Goal: Task Accomplishment & Management: Use online tool/utility

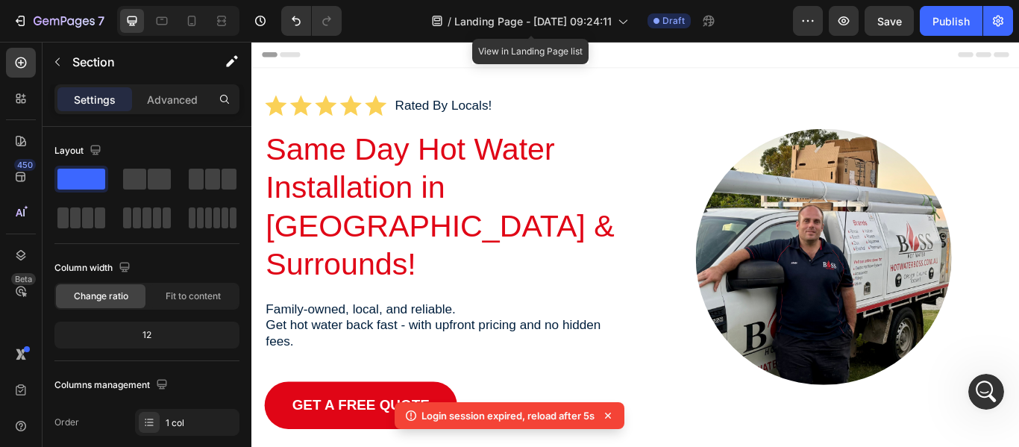
scroll to position [1860, 0]
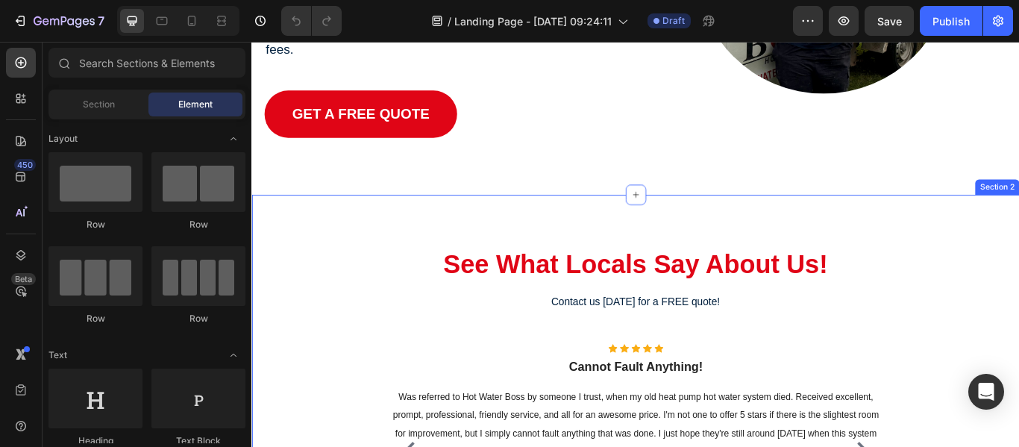
scroll to position [335, 0]
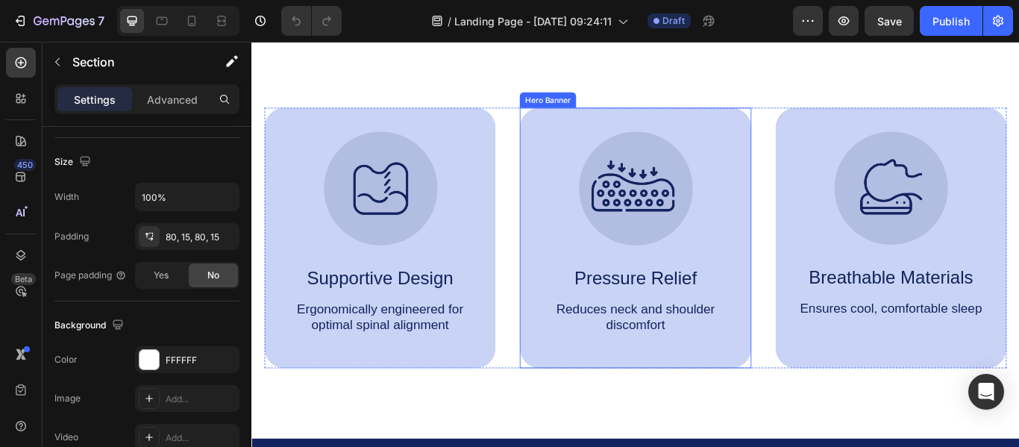
scroll to position [1149, 0]
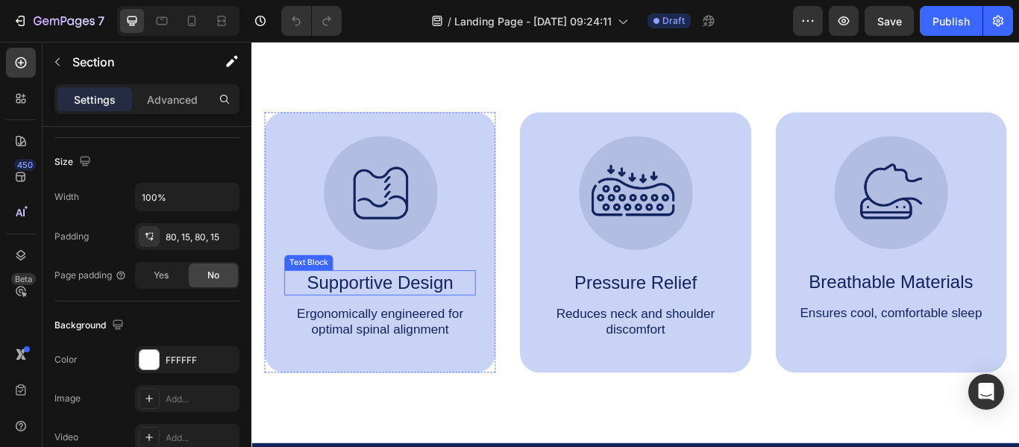
click at [428, 329] on p "Supportive Design" at bounding box center [401, 323] width 220 height 26
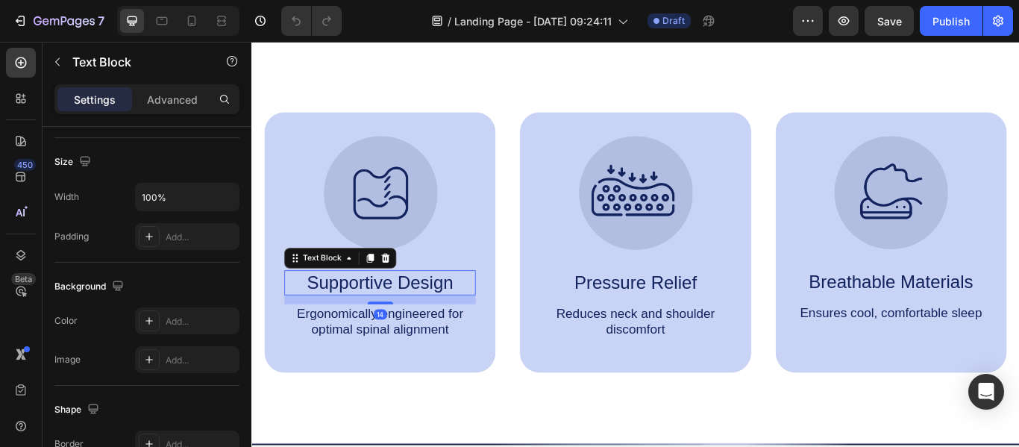
scroll to position [0, 0]
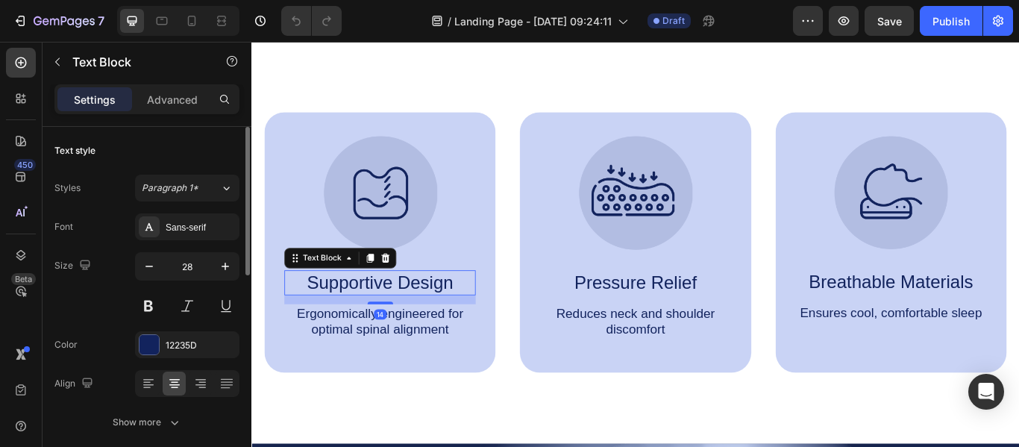
click at [423, 327] on p "Supportive Design" at bounding box center [401, 323] width 220 height 26
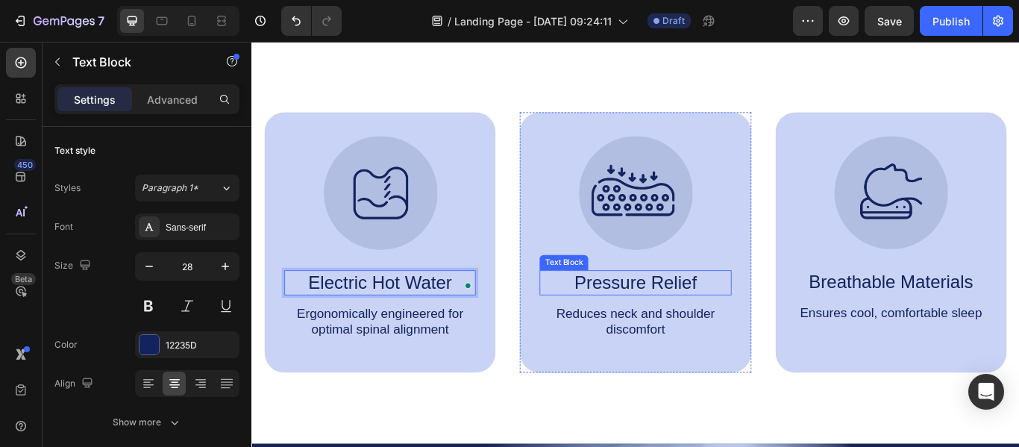
click at [703, 324] on p "Pressure Relief" at bounding box center [698, 323] width 220 height 26
click at [706, 322] on p "Pressure Relief" at bounding box center [698, 323] width 220 height 26
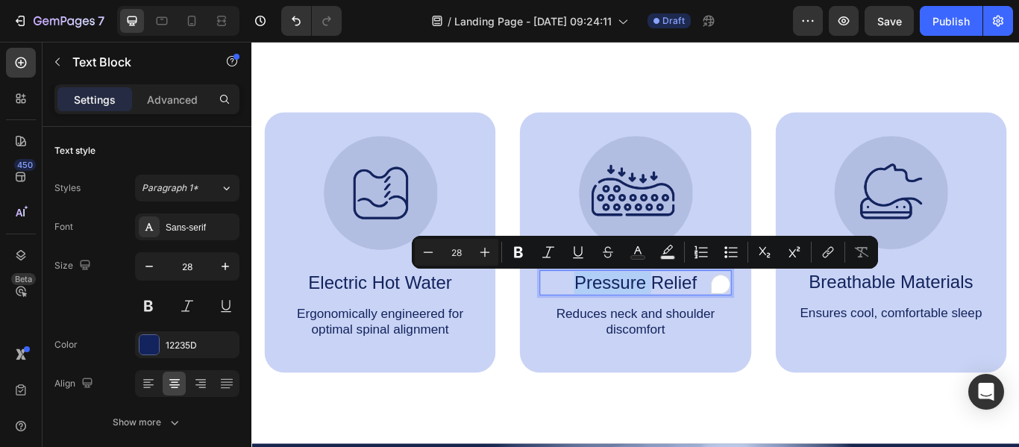
click at [706, 322] on p "Pressure Relief" at bounding box center [698, 323] width 220 height 26
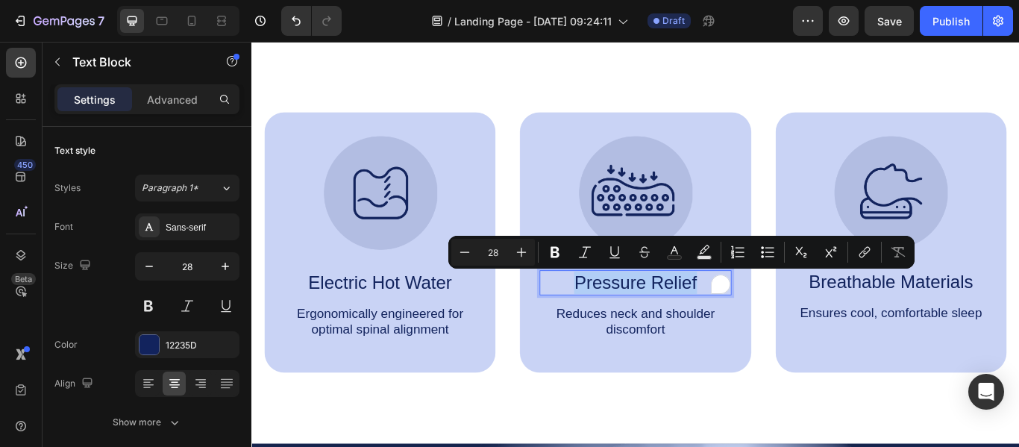
click at [706, 322] on p "Pressure Relief" at bounding box center [698, 323] width 220 height 26
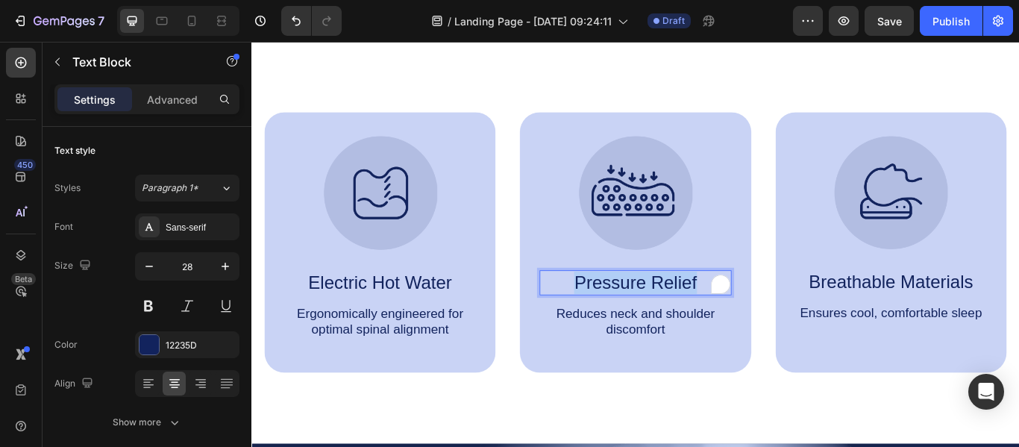
click at [706, 322] on p "Pressure Relief" at bounding box center [698, 323] width 220 height 26
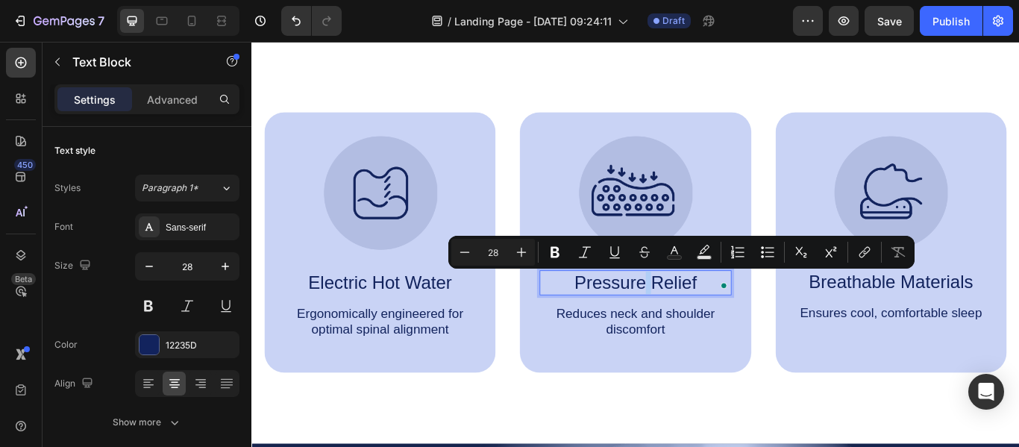
click at [722, 327] on p "Pressure Relief" at bounding box center [698, 323] width 220 height 26
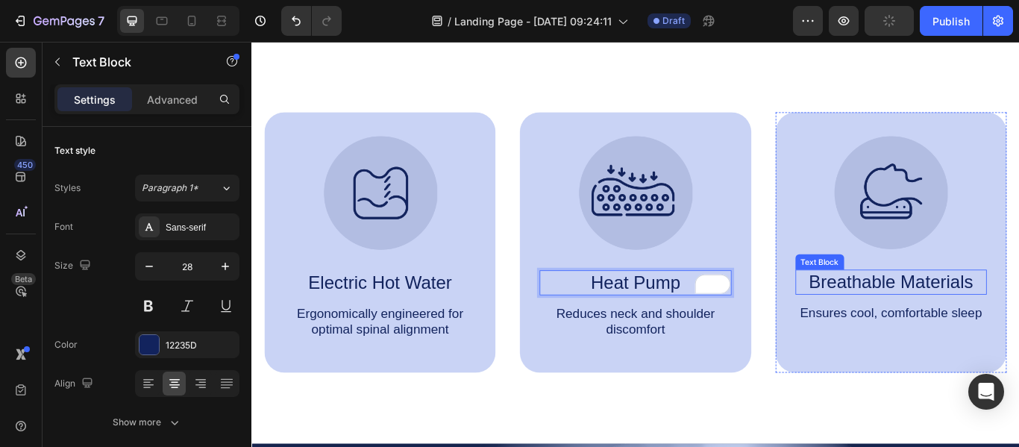
click at [998, 318] on p "Breathable Materials" at bounding box center [997, 322] width 220 height 26
click at [997, 318] on p "Breathable Materials" at bounding box center [997, 322] width 220 height 26
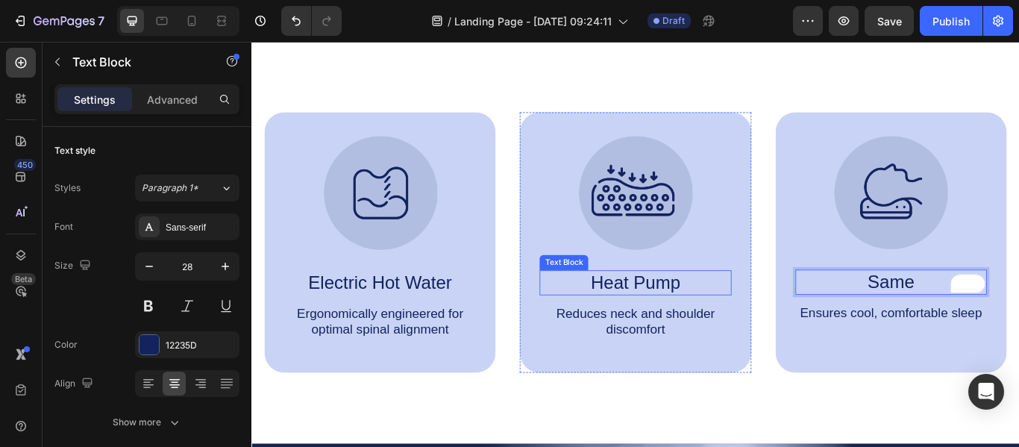
click at [704, 322] on p "Heat Pump" at bounding box center [698, 323] width 220 height 26
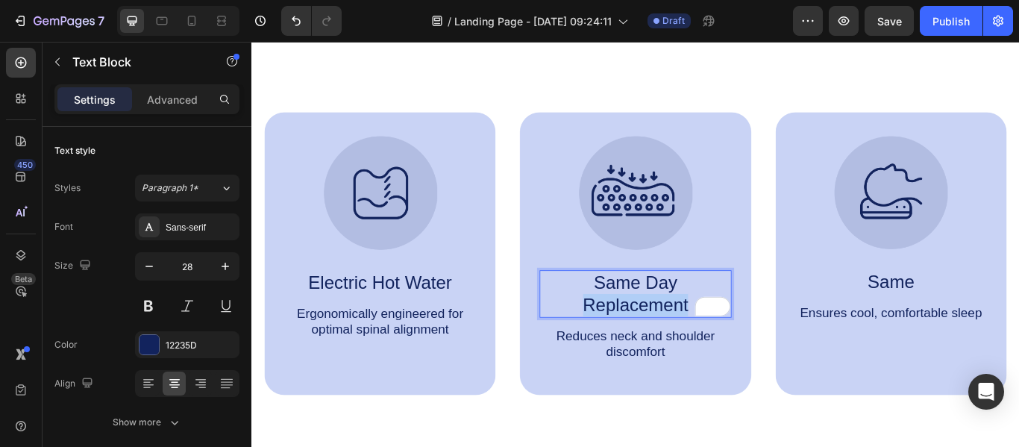
drag, startPoint x: 759, startPoint y: 348, endPoint x: 638, endPoint y: 348, distance: 120.8
click at [638, 348] on p "Same Day Replacement" at bounding box center [698, 336] width 220 height 52
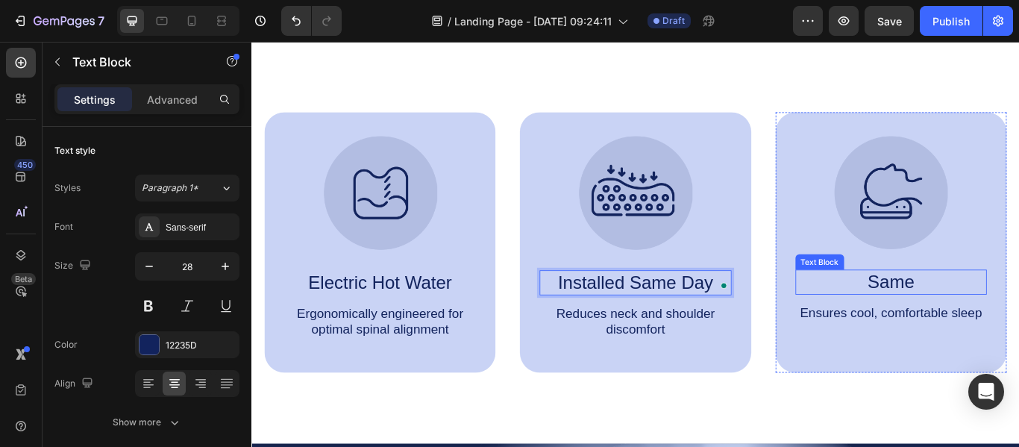
click at [1017, 324] on p "Same" at bounding box center [997, 322] width 220 height 26
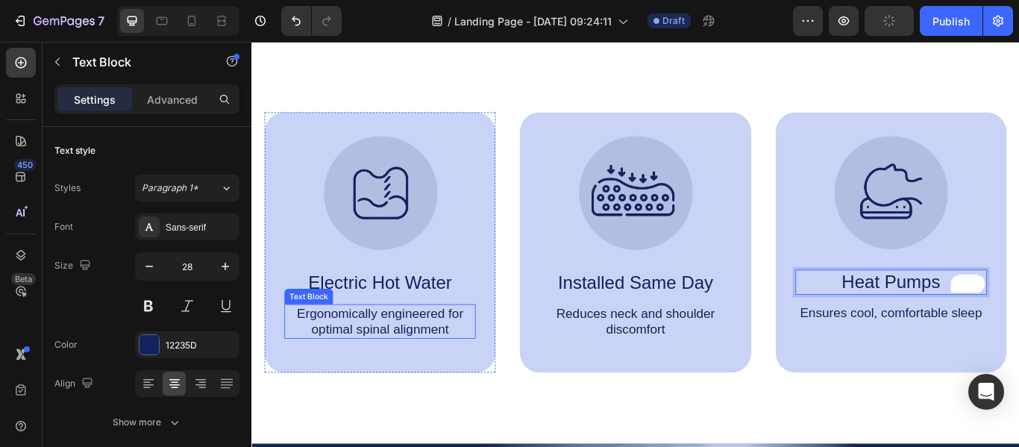
click at [418, 374] on p "Ergonomically engineered for optimal spinal alignment" at bounding box center [401, 367] width 220 height 37
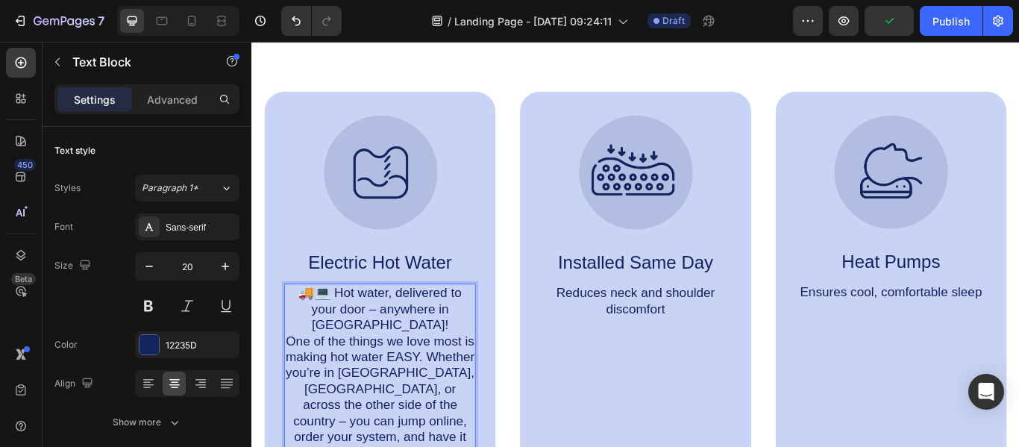
scroll to position [1502, 0]
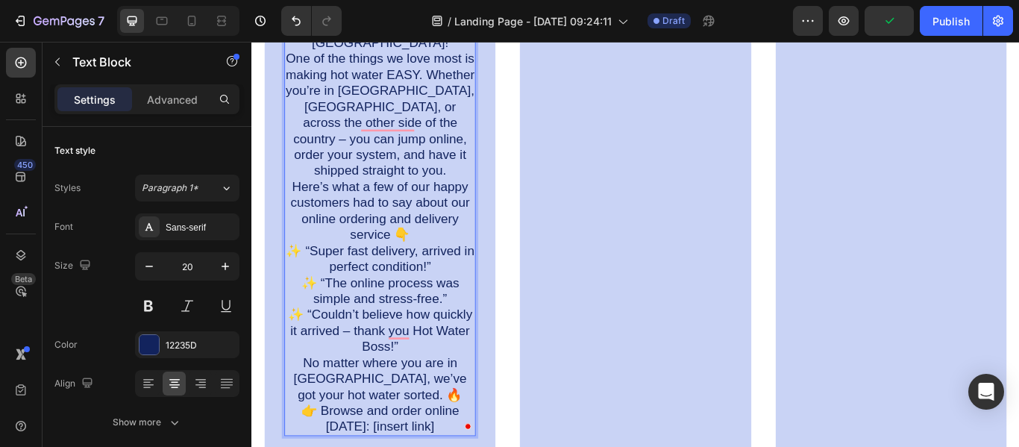
click at [298, 27] on icon "Undo/Redo" at bounding box center [296, 20] width 15 height 15
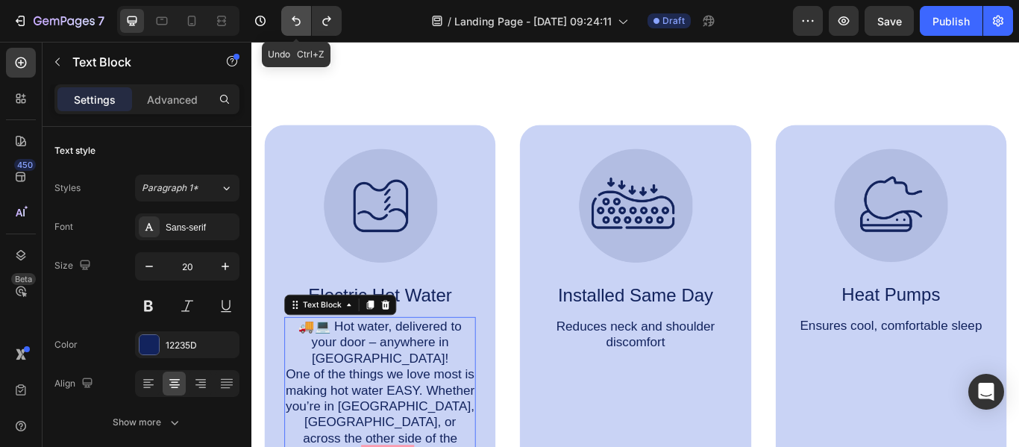
click at [298, 16] on icon "Undo/Redo" at bounding box center [296, 20] width 15 height 15
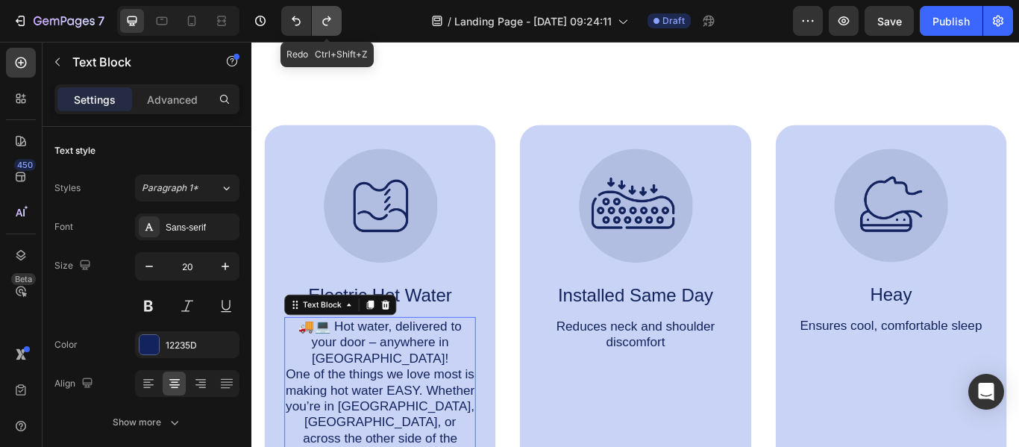
click at [327, 26] on icon "Undo/Redo" at bounding box center [326, 20] width 15 height 15
click at [331, 22] on icon "Undo/Redo" at bounding box center [326, 20] width 15 height 15
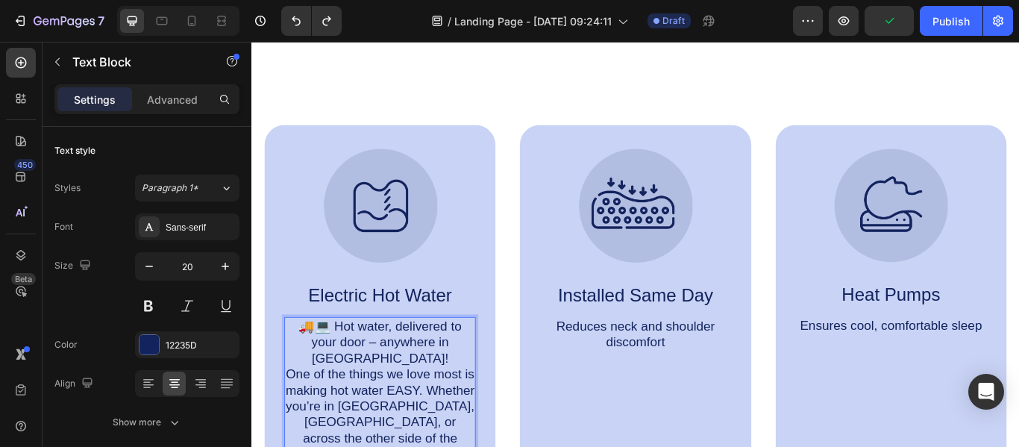
click at [444, 418] on p "🚚💻 Hot water, delivered to your door – anywhere in Australia!" at bounding box center [401, 392] width 220 height 56
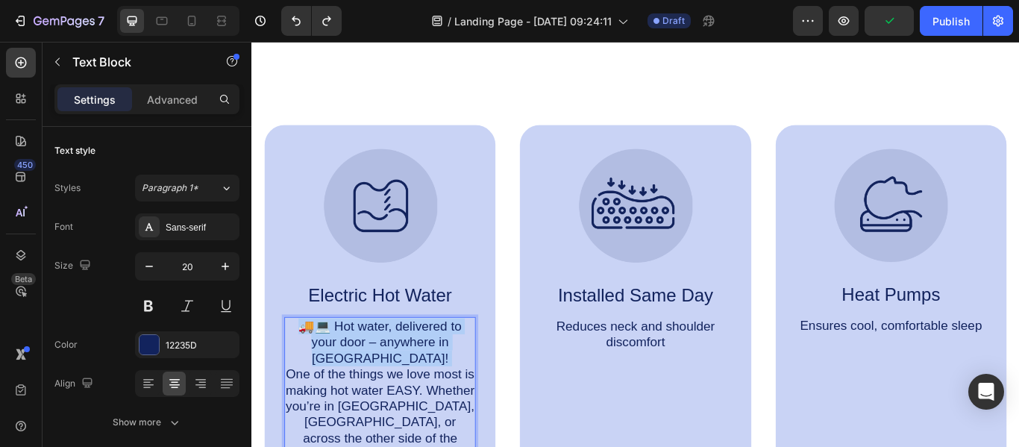
click at [444, 418] on p "🚚💻 Hot water, delivered to your door – anywhere in Australia!" at bounding box center [401, 392] width 220 height 56
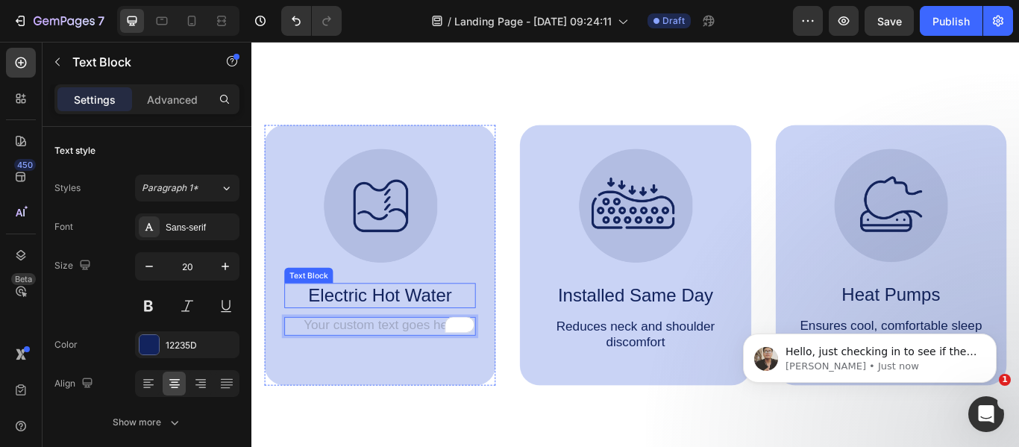
scroll to position [0, 0]
click at [401, 373] on div "Rich Text Editor. Editing area: main" at bounding box center [400, 373] width 223 height 22
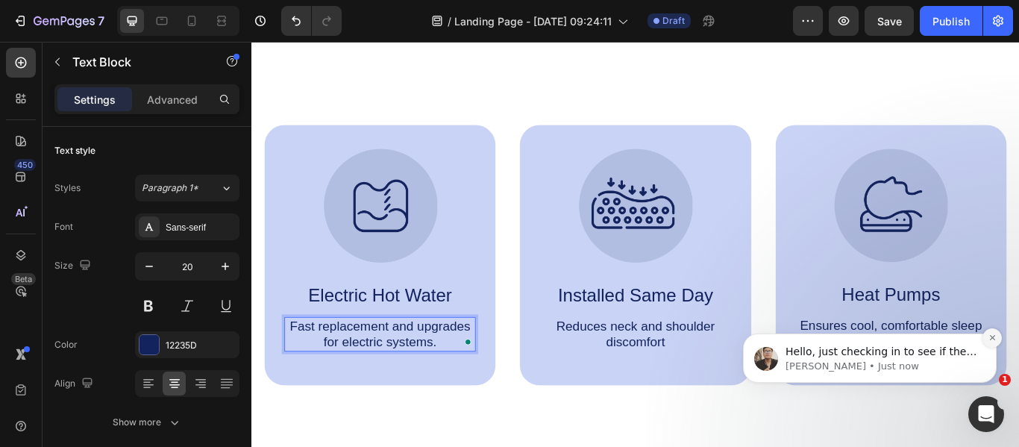
click at [993, 345] on button "Dismiss notification" at bounding box center [991, 337] width 19 height 19
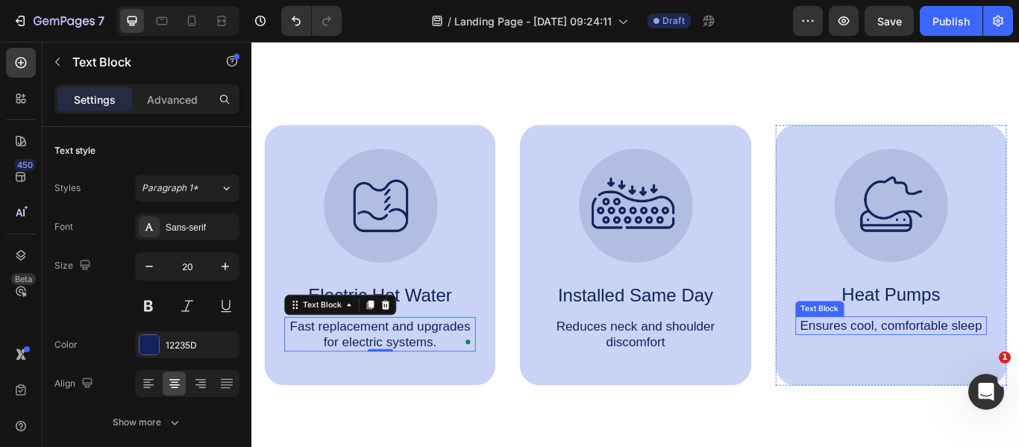
click at [1018, 377] on p "Ensures cool, comfortable sleep" at bounding box center [997, 372] width 220 height 19
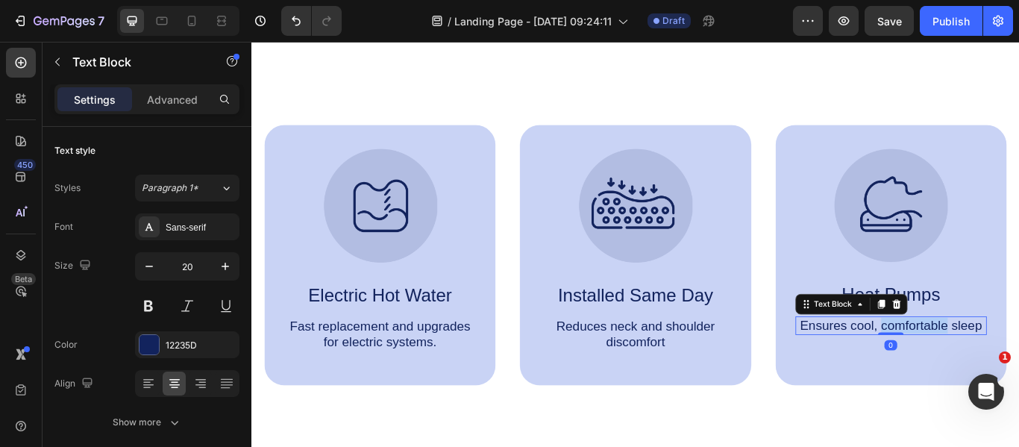
click at [1018, 377] on p "Ensures cool, comfortable sleep" at bounding box center [997, 372] width 220 height 19
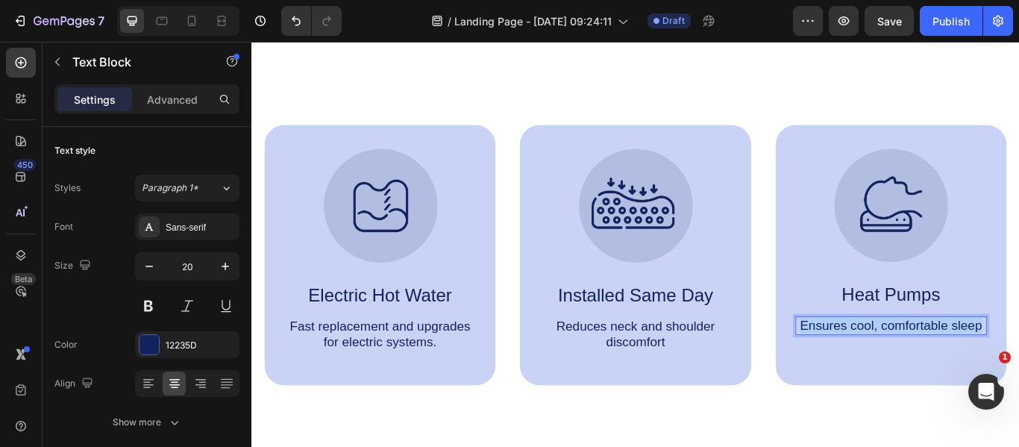
click at [1018, 377] on p "Ensures cool, comfortable sleep" at bounding box center [997, 372] width 220 height 19
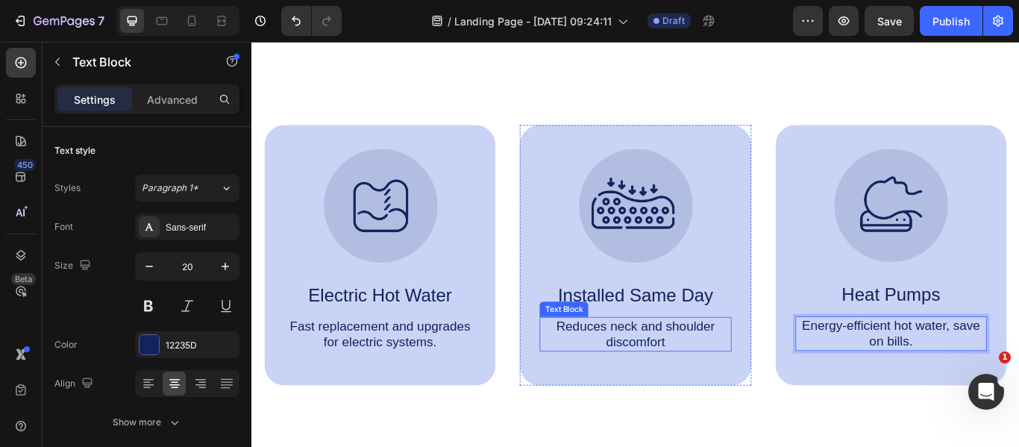
click at [702, 383] on p "Reduces neck and shoulder discomfort" at bounding box center [698, 382] width 220 height 37
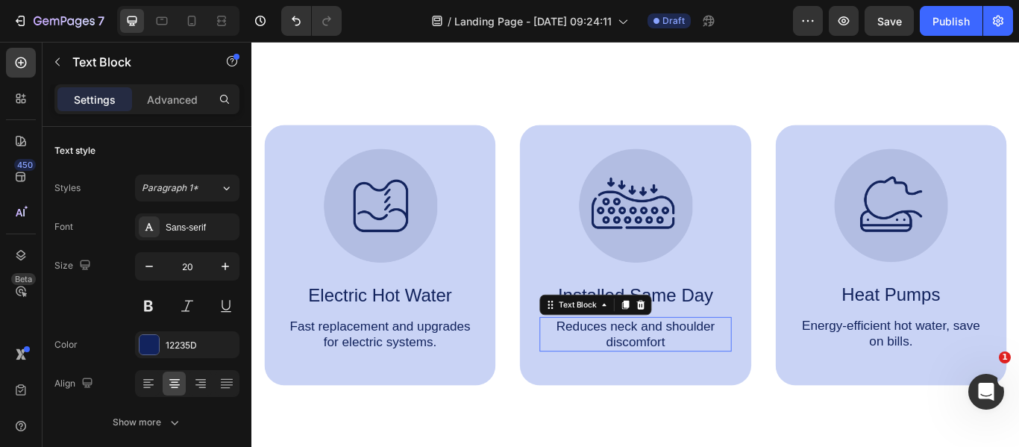
click at [702, 383] on p "Reduces neck and shoulder discomfort" at bounding box center [698, 382] width 220 height 37
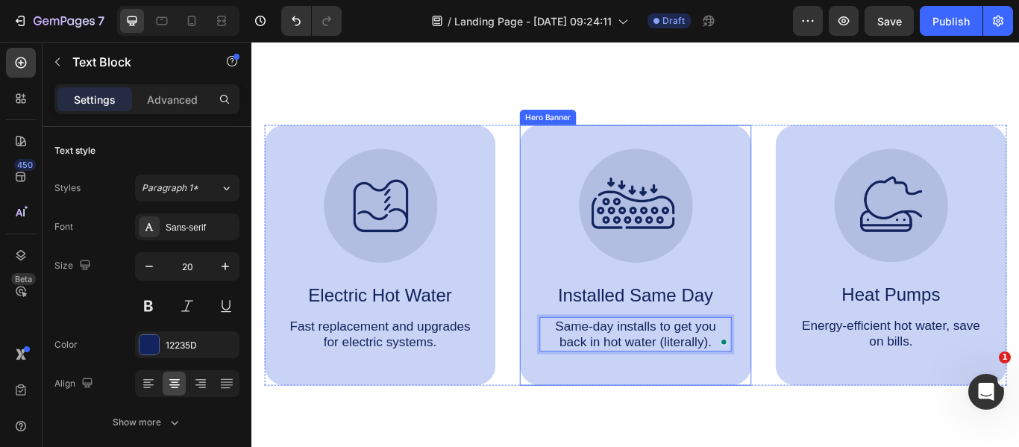
click at [816, 418] on div "Image Installed Same Day Text Block Same-day installs to get you back in hot wa…" at bounding box center [698, 291] width 269 height 304
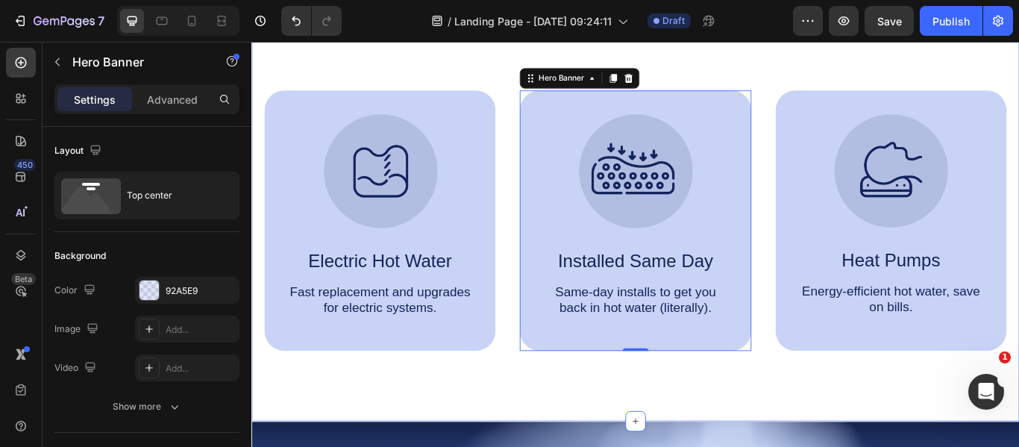
scroll to position [1183, 0]
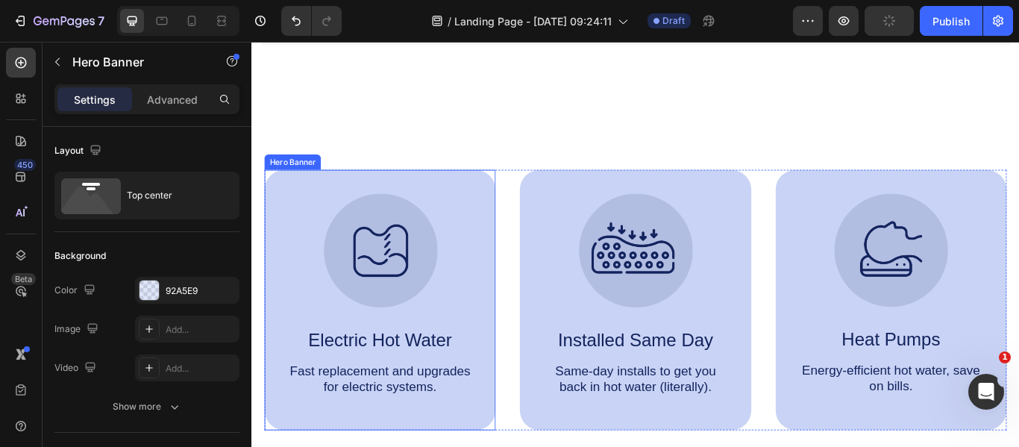
scroll to position [1129, 0]
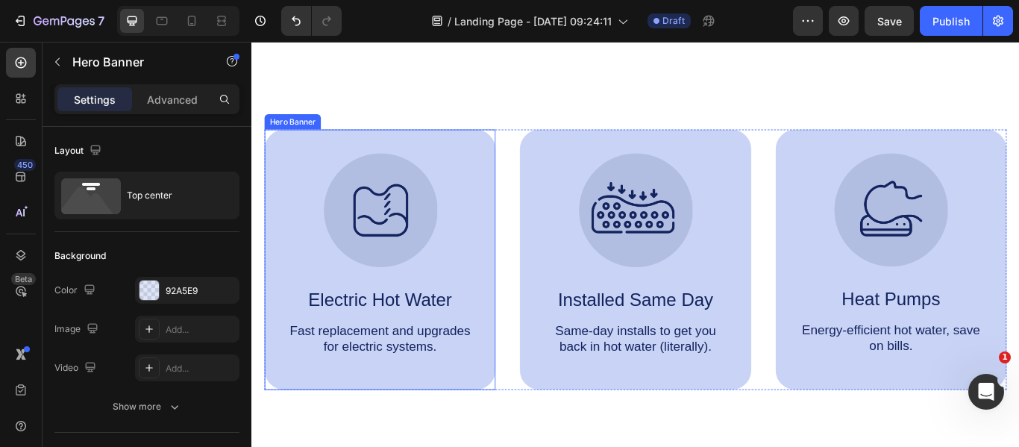
click at [518, 170] on div "Image Electric Hot Water Text Block Fast replacement and upgrades for electric …" at bounding box center [400, 296] width 269 height 304
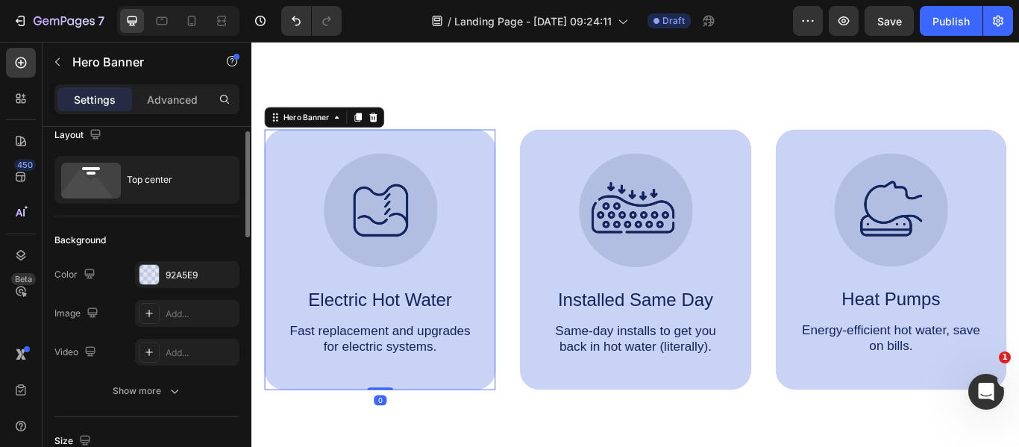
scroll to position [23, 0]
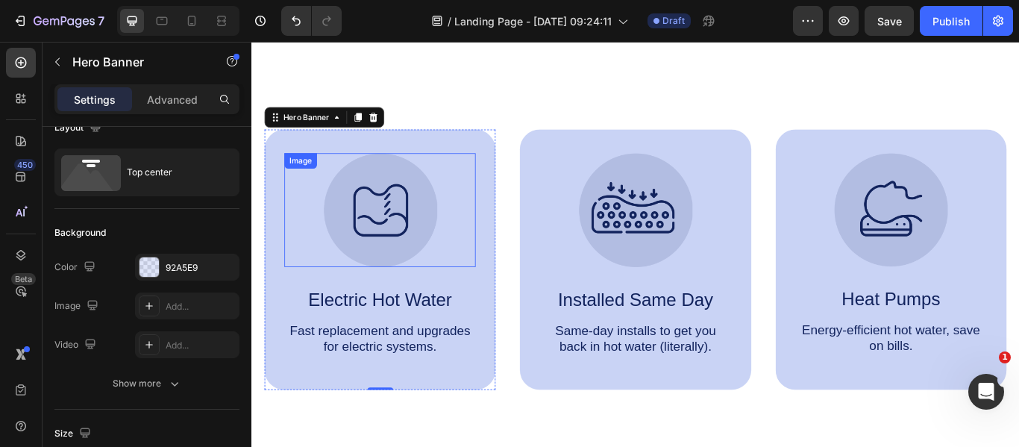
click at [445, 186] on img at bounding box center [401, 238] width 133 height 133
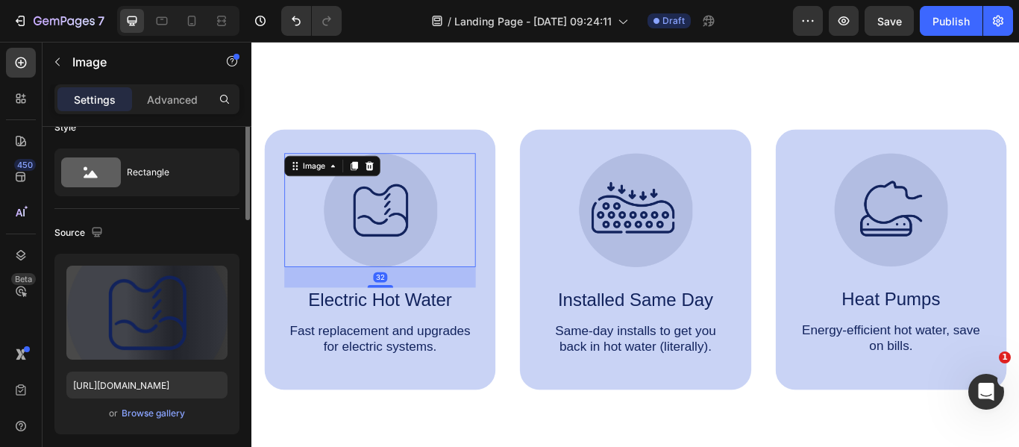
scroll to position [0, 0]
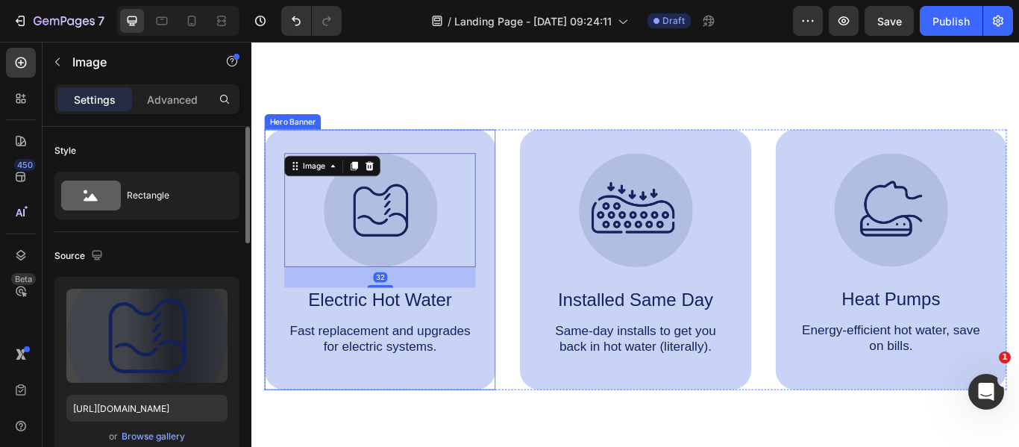
click at [484, 160] on div "Image 32 Electric Hot Water Text Block Fast replacement and upgrades for electr…" at bounding box center [400, 296] width 269 height 304
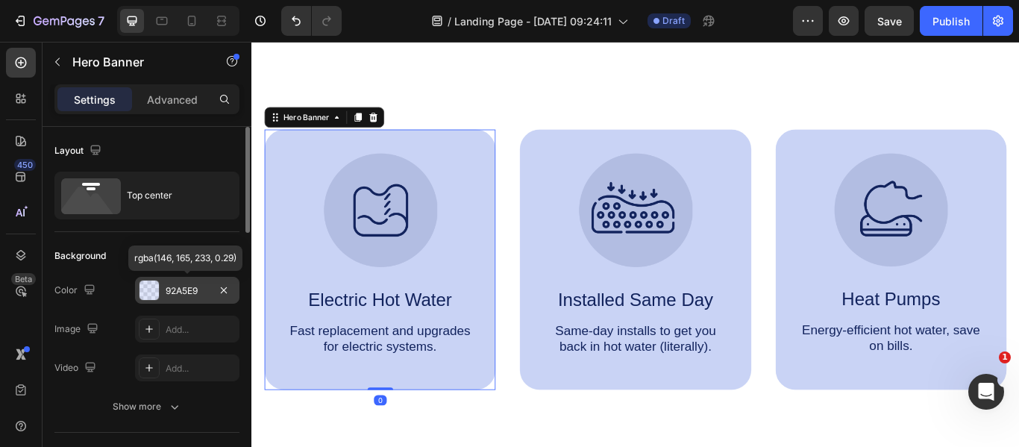
click at [191, 289] on div "92A5E9" at bounding box center [187, 290] width 43 height 13
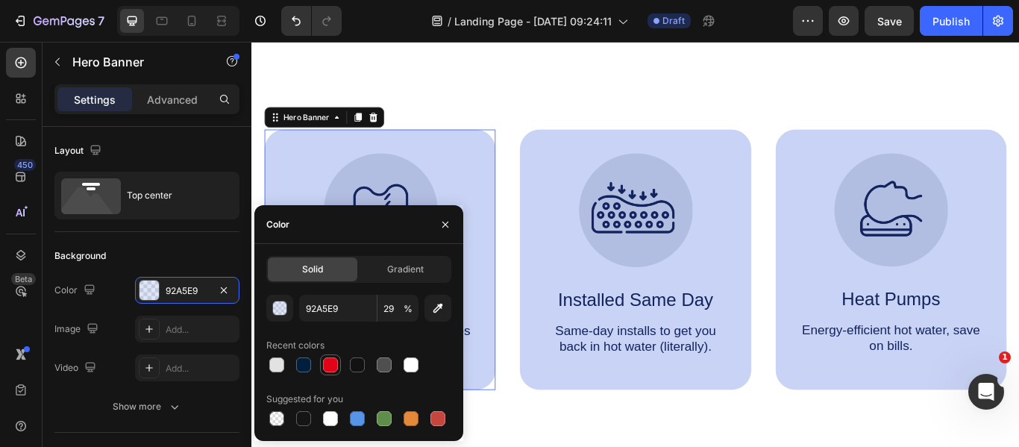
click at [336, 365] on div at bounding box center [330, 364] width 15 height 15
type input "E00516"
type input "100"
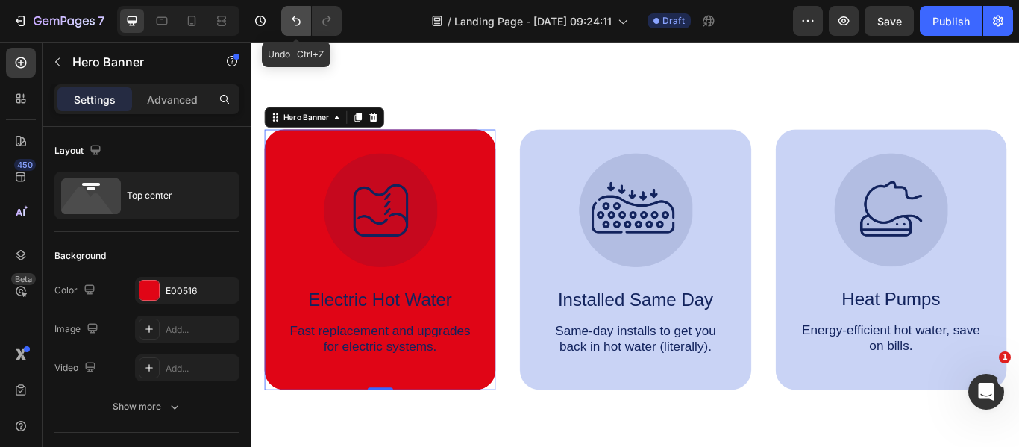
click at [292, 25] on icon "Undo/Redo" at bounding box center [296, 20] width 15 height 15
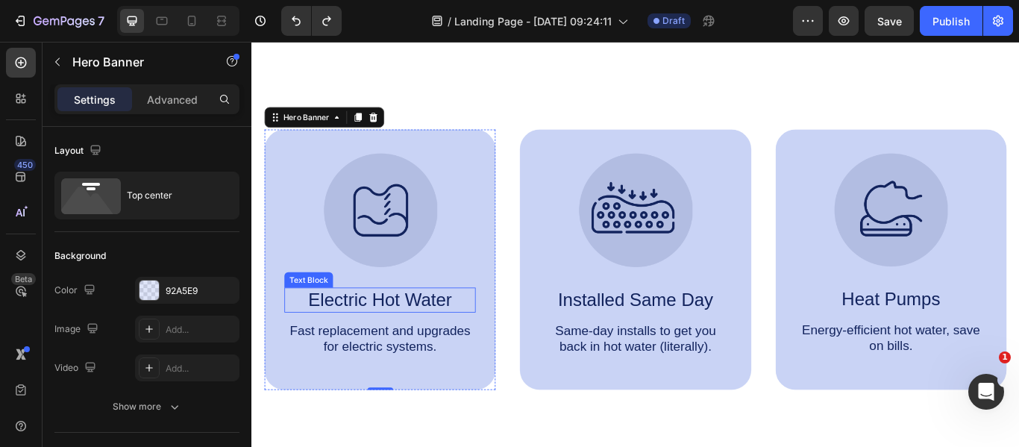
click at [405, 342] on p "Electric Hot Water" at bounding box center [401, 343] width 220 height 26
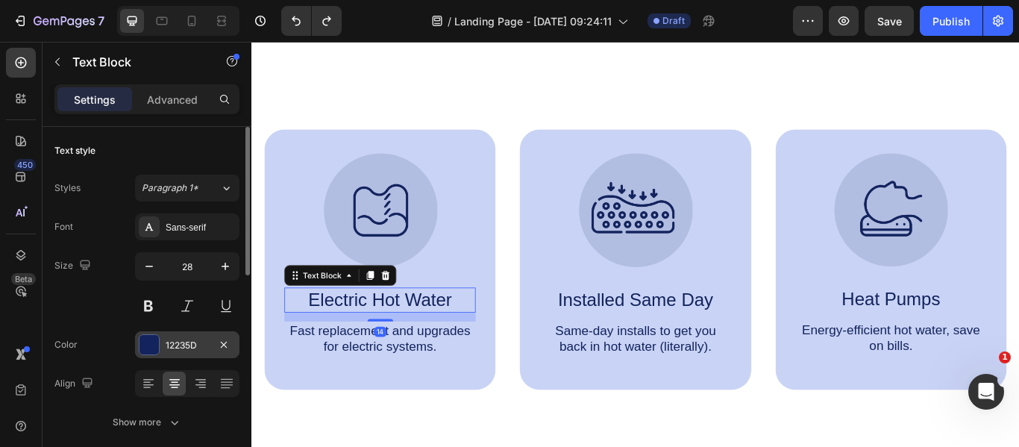
click at [153, 346] on div at bounding box center [148, 344] width 19 height 19
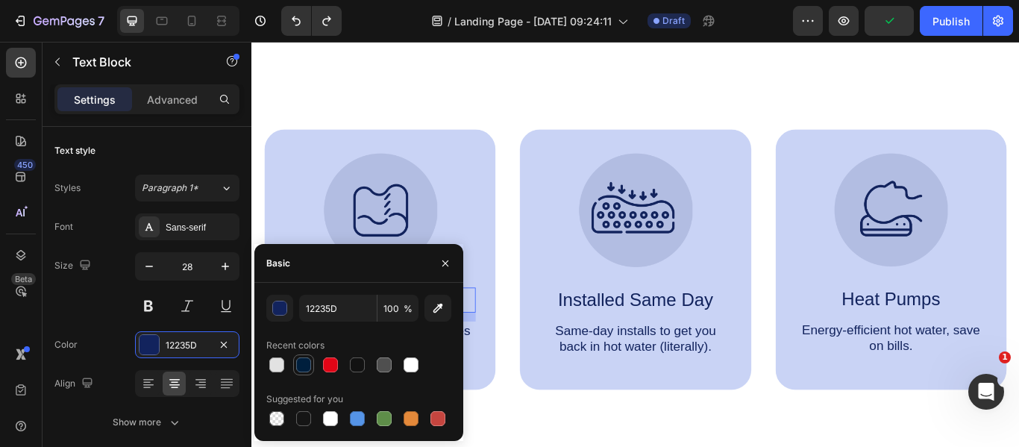
click at [298, 366] on div at bounding box center [303, 364] width 15 height 15
type input "001F3D"
click at [659, 347] on p "Installed Same Day" at bounding box center [698, 343] width 220 height 26
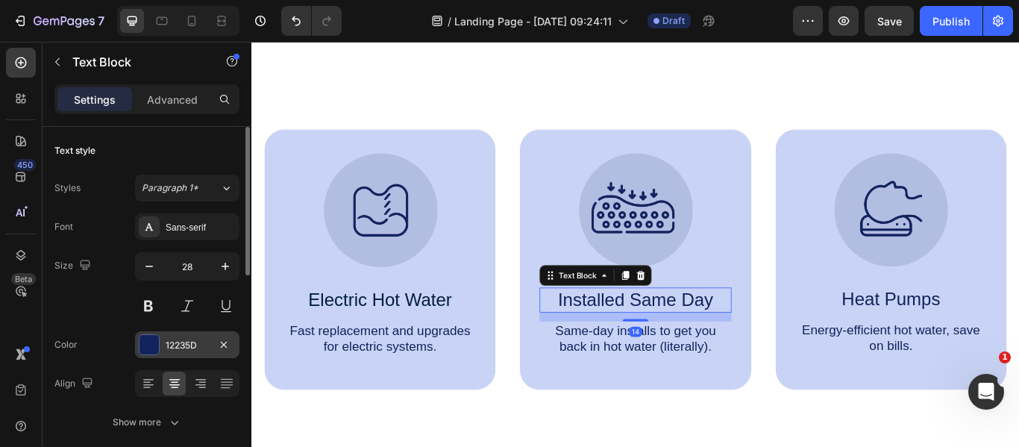
click at [154, 343] on div at bounding box center [148, 344] width 19 height 19
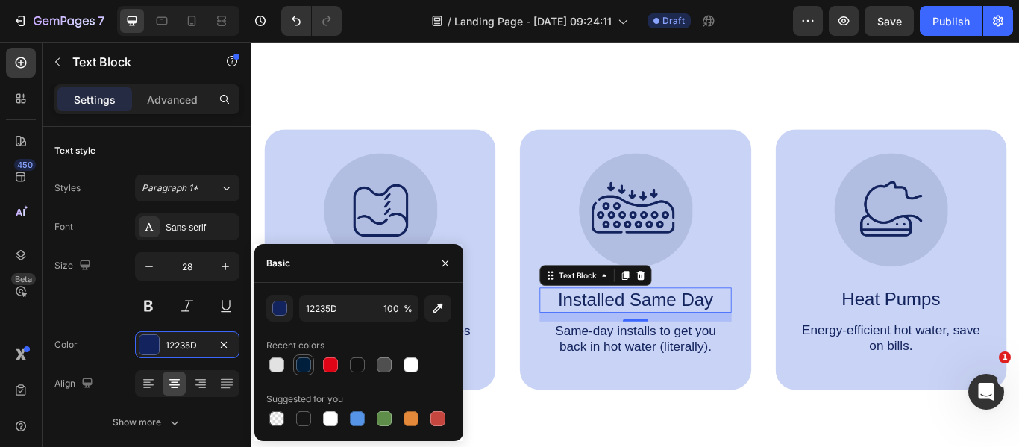
click at [304, 362] on div at bounding box center [303, 364] width 15 height 15
type input "001F3D"
click at [971, 353] on p "Heat Pumps" at bounding box center [997, 342] width 220 height 26
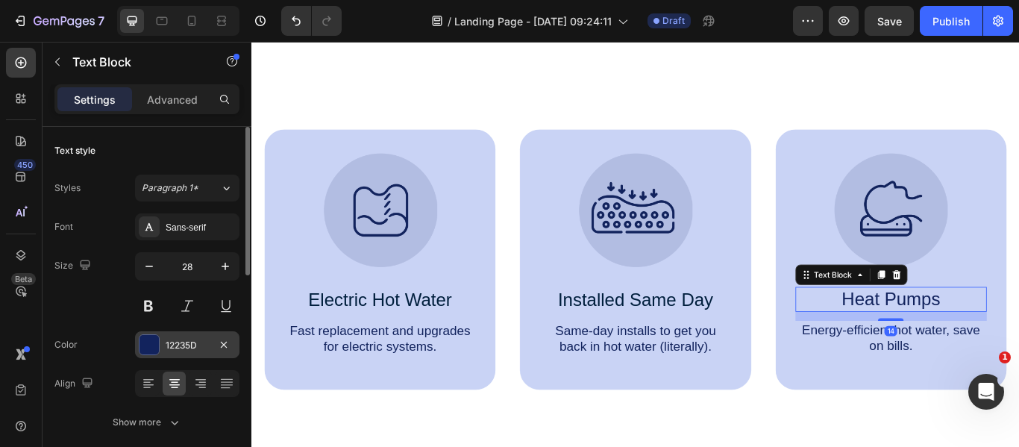
click at [151, 350] on div at bounding box center [148, 344] width 19 height 19
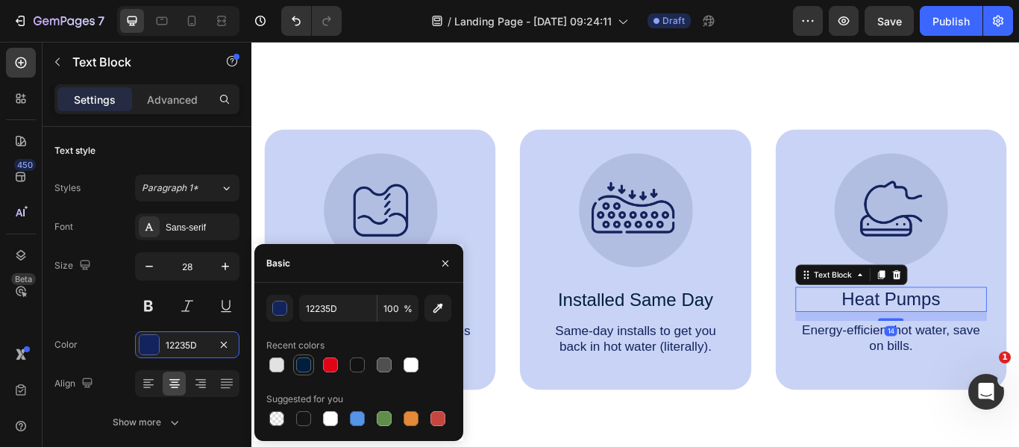
click at [301, 359] on div at bounding box center [303, 364] width 15 height 15
type input "001F3D"
click at [944, 384] on p "Energy-efficient hot water, save on bills." at bounding box center [997, 386] width 220 height 37
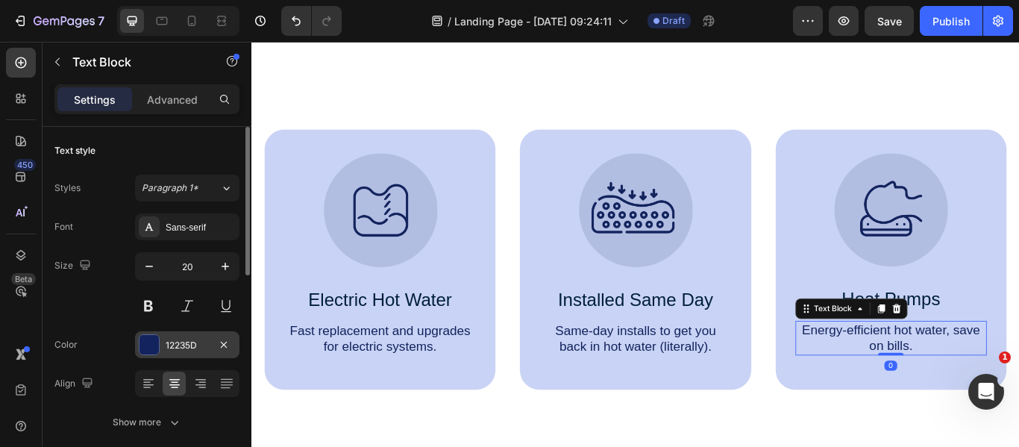
click at [172, 342] on div "12235D" at bounding box center [187, 345] width 43 height 13
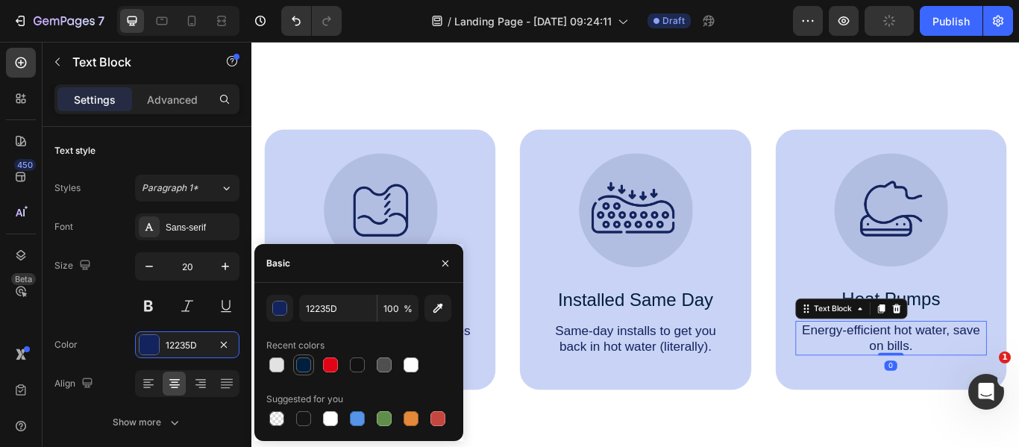
click at [301, 366] on div at bounding box center [303, 364] width 15 height 15
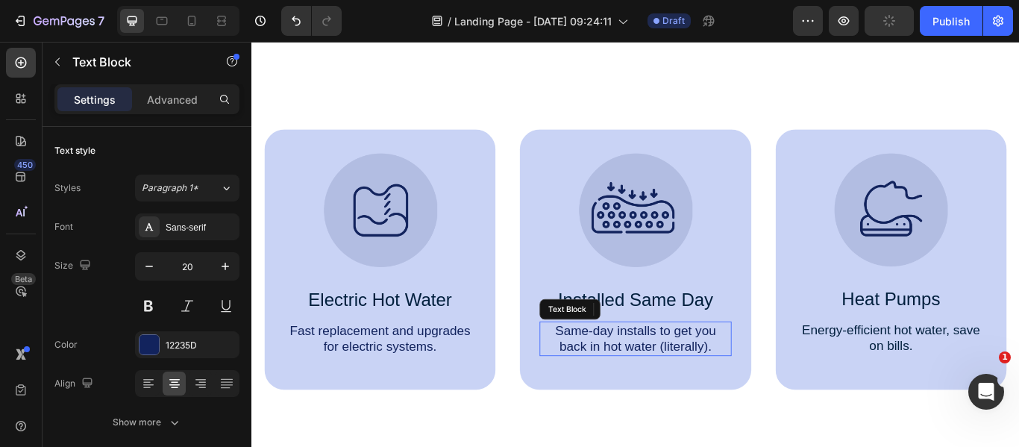
click at [670, 402] on p "Same-day installs to get you back in hot water (literally)." at bounding box center [698, 387] width 220 height 37
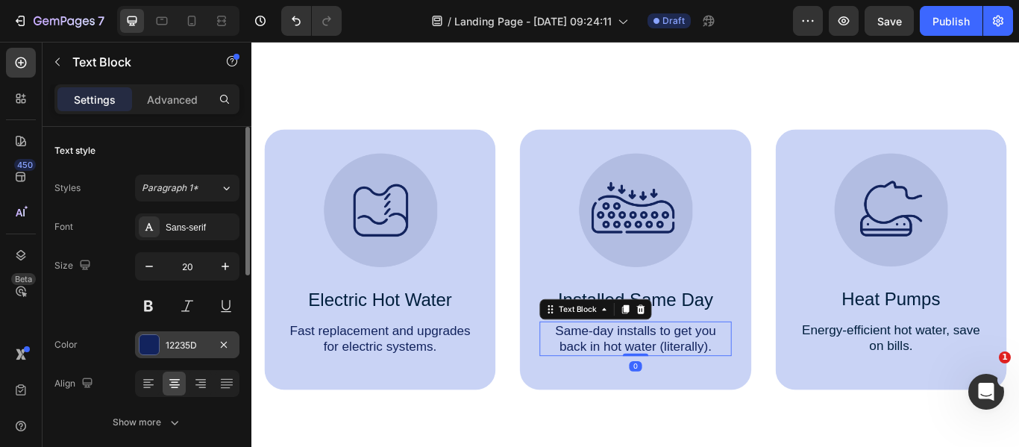
click at [183, 348] on div "12235D" at bounding box center [187, 345] width 43 height 13
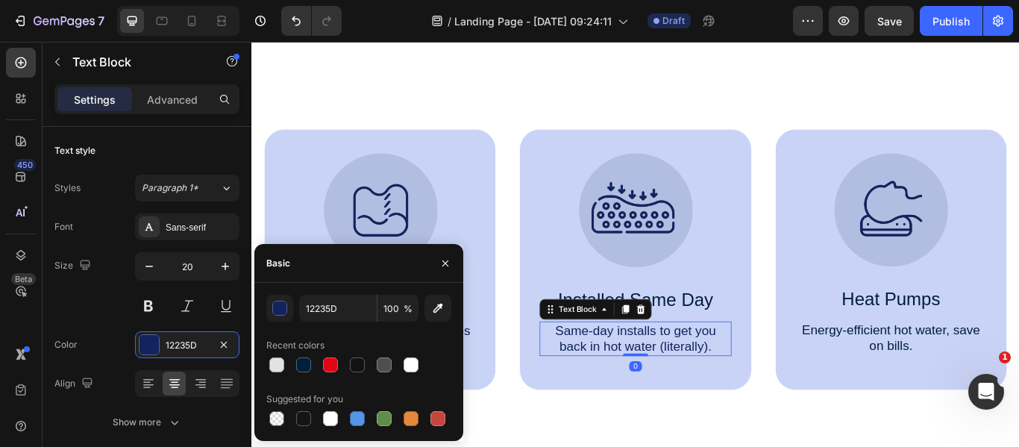
drag, startPoint x: 310, startPoint y: 357, endPoint x: 422, endPoint y: 360, distance: 112.7
click at [310, 357] on div at bounding box center [304, 365] width 18 height 18
type input "001F3D"
click at [506, 379] on p "Fast replacement and upgrades for electric systems." at bounding box center [401, 387] width 220 height 37
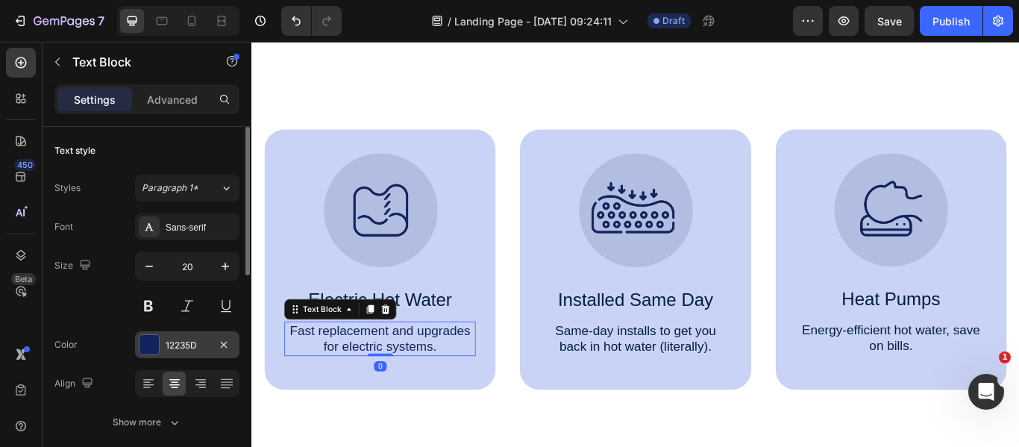
click at [213, 350] on div "12235D" at bounding box center [187, 344] width 104 height 27
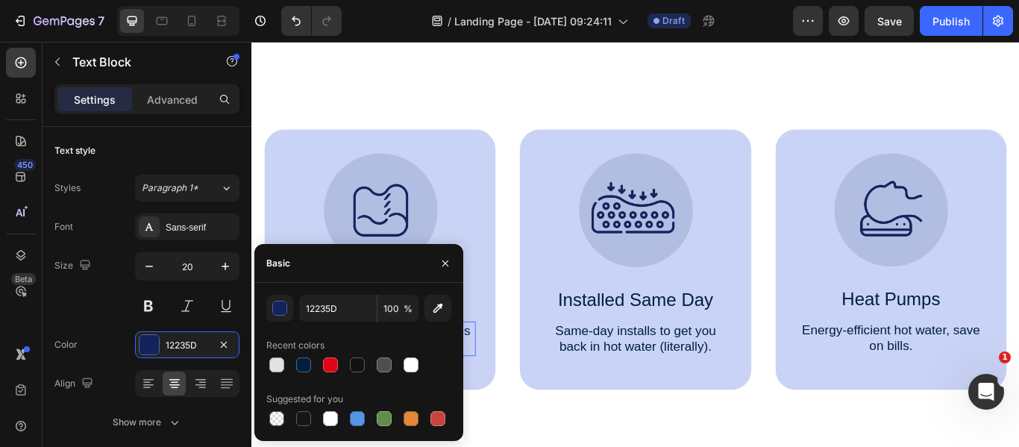
drag, startPoint x: 306, startPoint y: 363, endPoint x: 414, endPoint y: 281, distance: 135.7
click at [306, 363] on div at bounding box center [303, 364] width 15 height 15
type input "001F3D"
click at [544, 106] on div "Image Electric Hot Water Text Block Fast replacement and upgrades for electric …" at bounding box center [698, 293] width 895 height 471
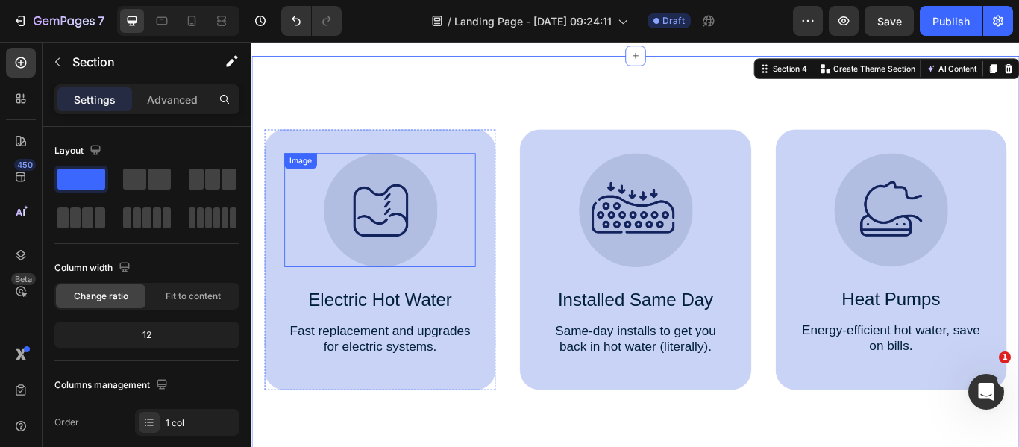
click at [431, 240] on img at bounding box center [401, 238] width 133 height 133
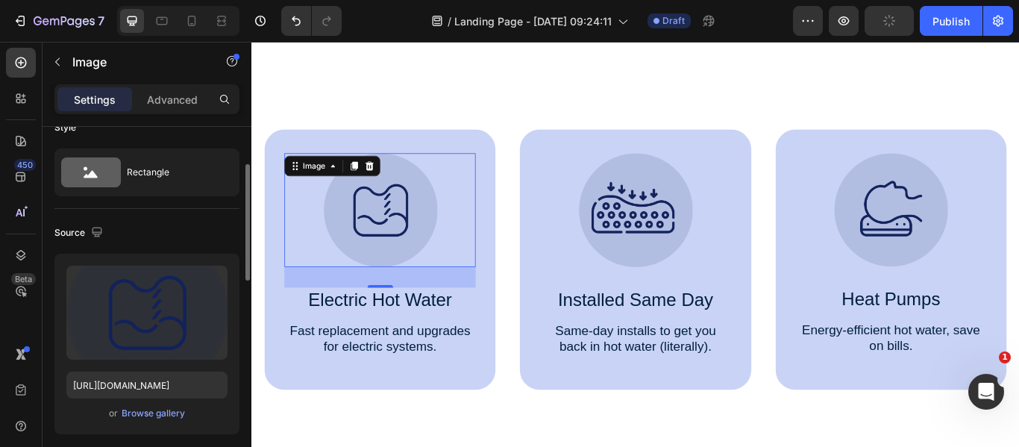
scroll to position [63, 0]
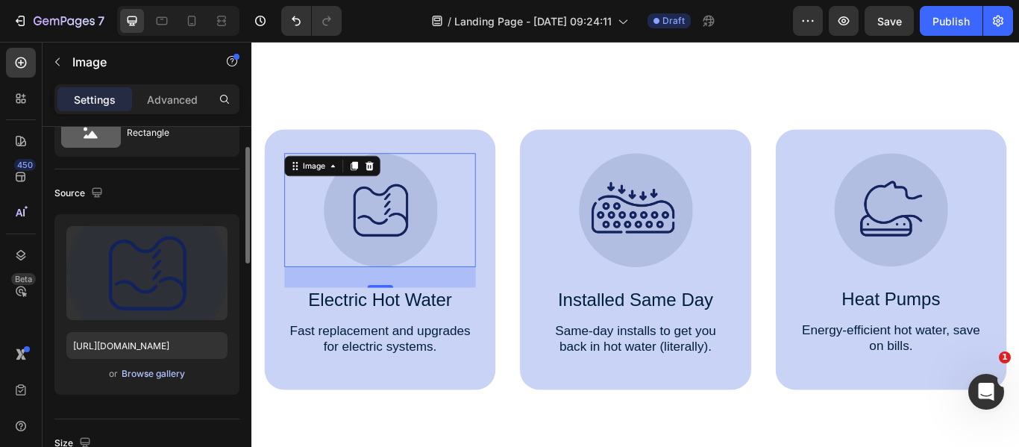
click at [146, 371] on div "Browse gallery" at bounding box center [153, 373] width 63 height 13
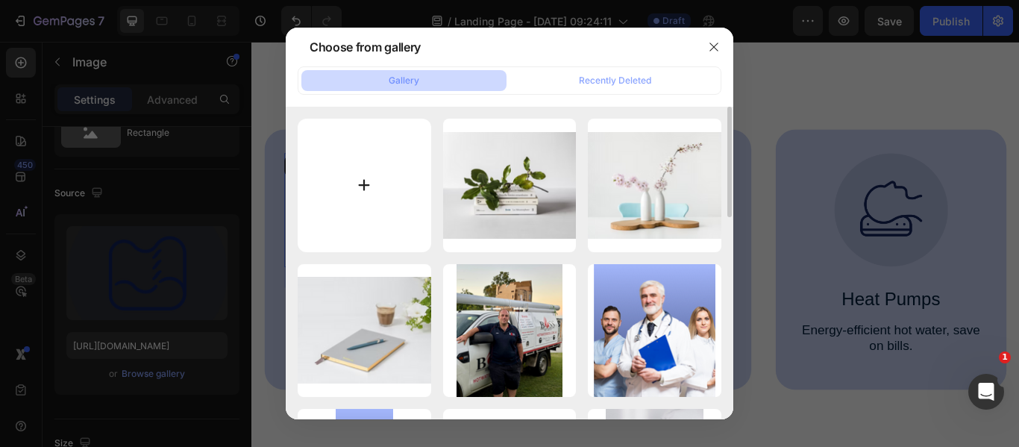
click at [343, 207] on input "file" at bounding box center [365, 186] width 134 height 134
type input "C:\fakepath\Untitled design (5).png"
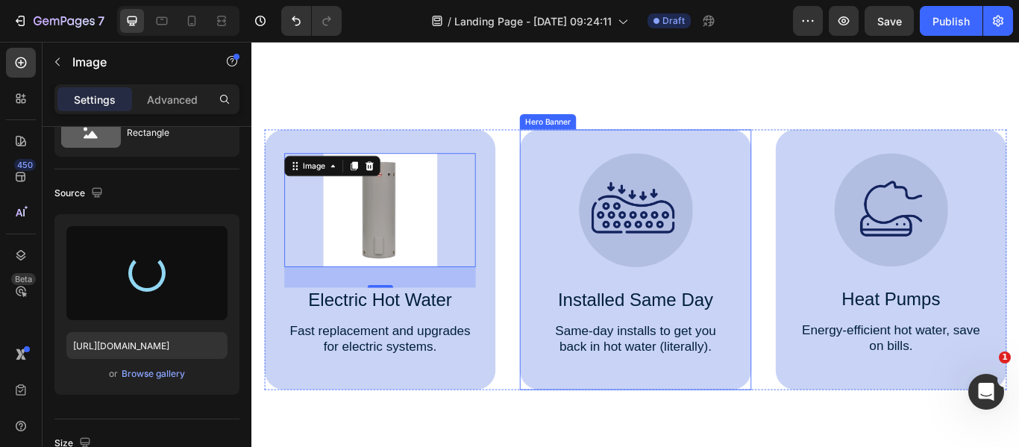
type input "https://cdn.shopify.com/s/files/1/0623/2286/8472/files/gempages_530719710572971…"
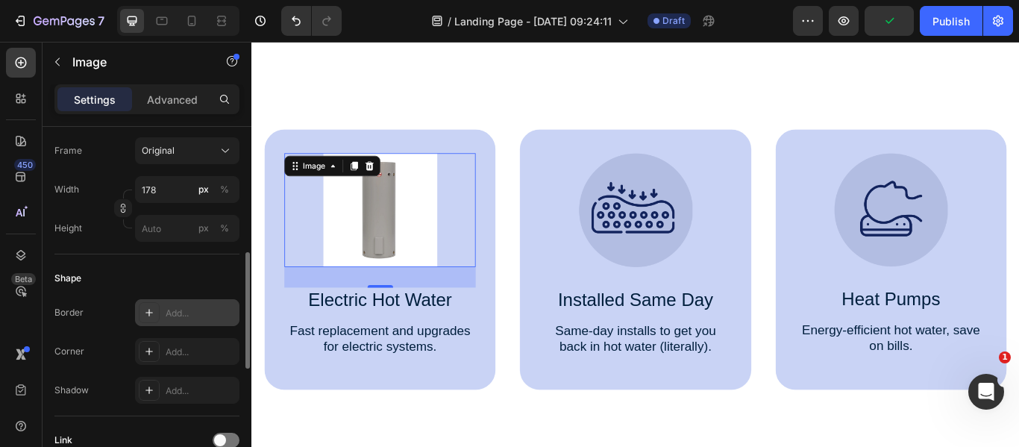
scroll to position [330, 0]
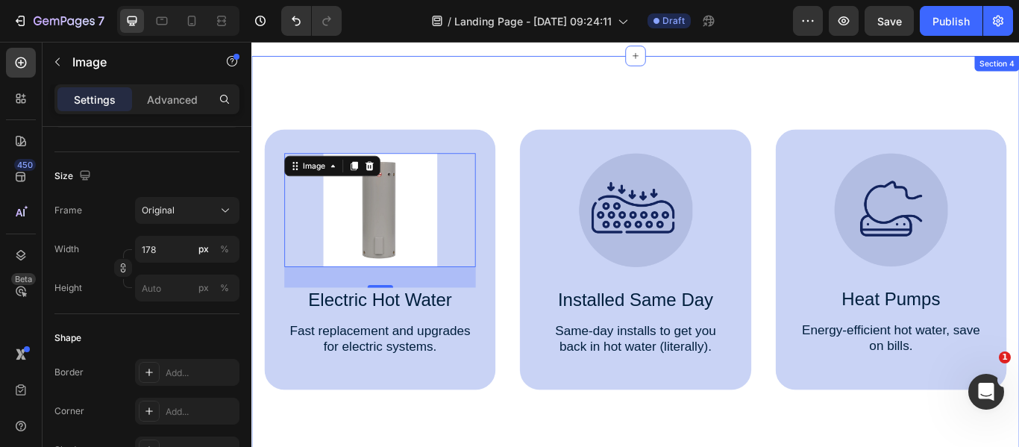
click at [549, 121] on div "Image 32 Electric Hot Water Text Block Fast replacement and upgrades for electr…" at bounding box center [698, 293] width 895 height 471
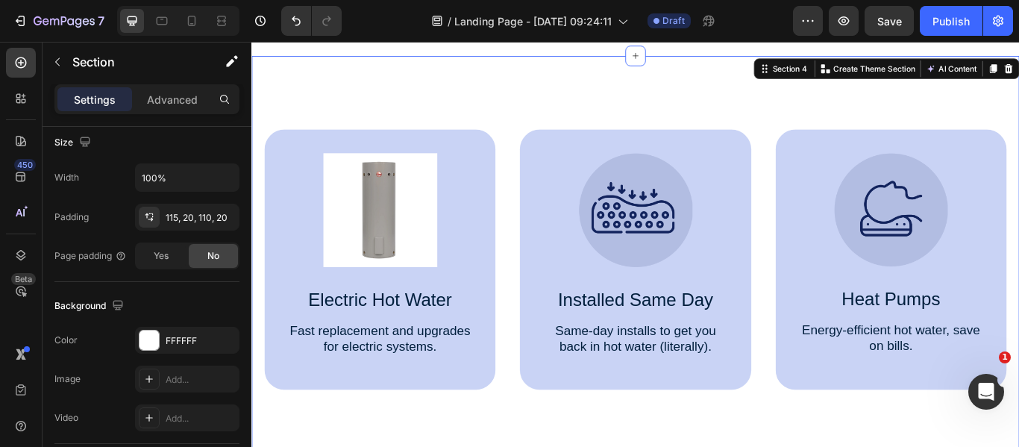
scroll to position [0, 0]
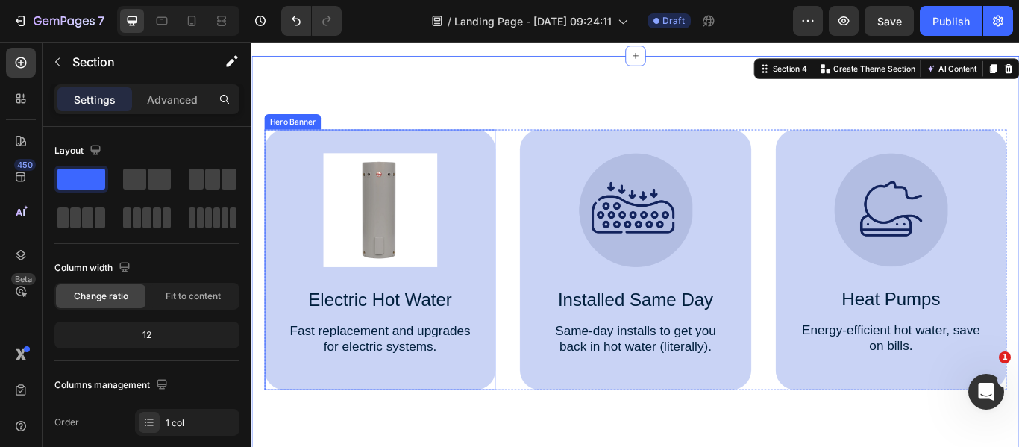
click at [518, 172] on div "Image Electric Hot Water Text Block Fast replacement and upgrades for electric …" at bounding box center [400, 296] width 269 height 304
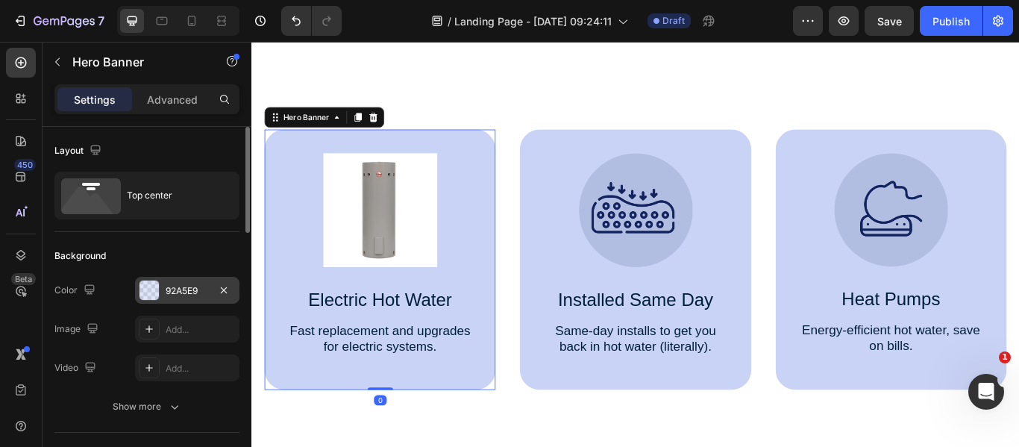
click at [147, 283] on div at bounding box center [148, 289] width 19 height 19
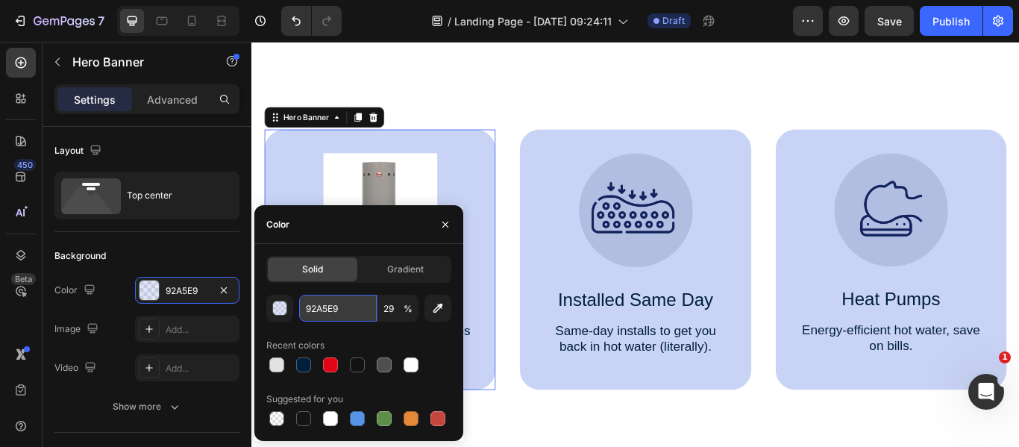
click at [345, 313] on input "92A5E9" at bounding box center [338, 308] width 78 height 27
click at [279, 313] on div "button" at bounding box center [280, 308] width 15 height 15
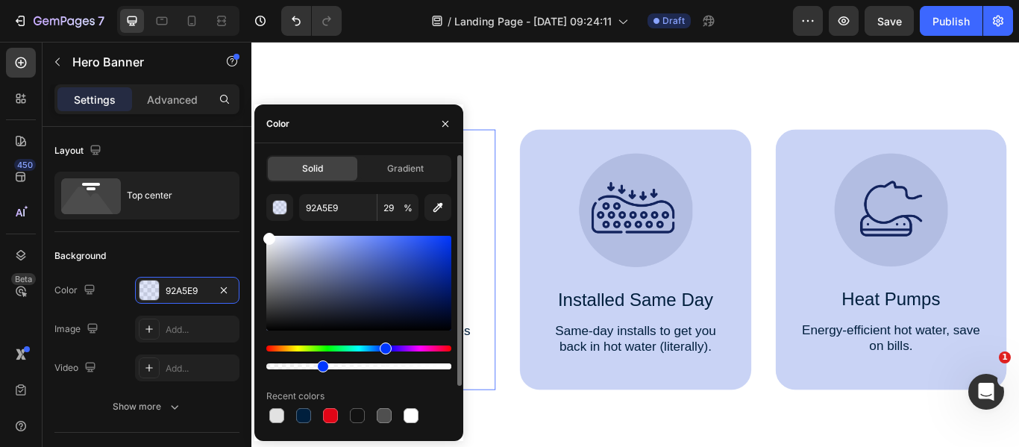
drag, startPoint x: 341, startPoint y: 247, endPoint x: 263, endPoint y: 232, distance: 79.7
click at [263, 232] on div "Solid Gradient 92A5E9 29 % Recent colors Suggested for you" at bounding box center [358, 317] width 209 height 324
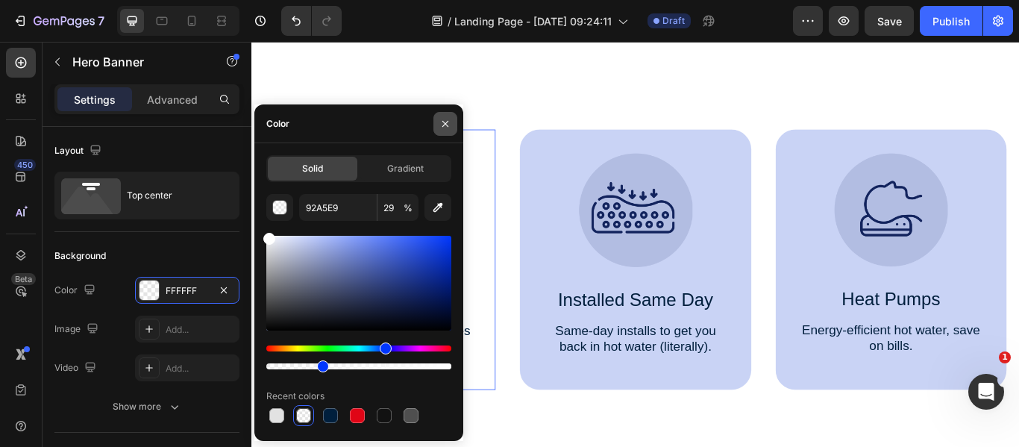
type input "FFFFFF"
click at [448, 124] on icon "button" at bounding box center [445, 124] width 12 height 12
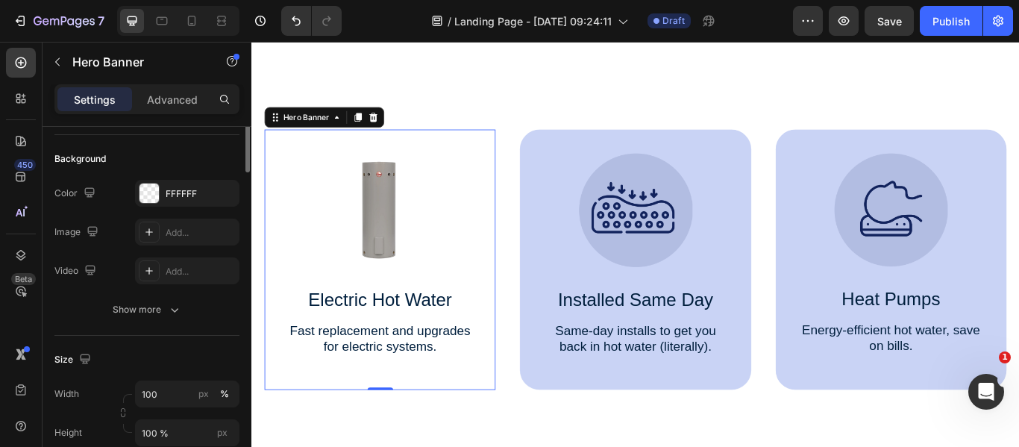
scroll to position [28, 0]
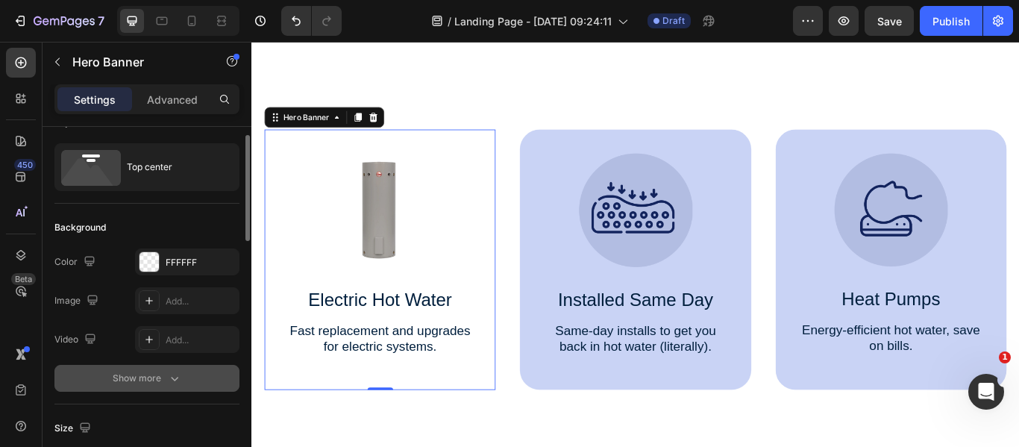
click at [168, 377] on icon "button" at bounding box center [174, 378] width 15 height 15
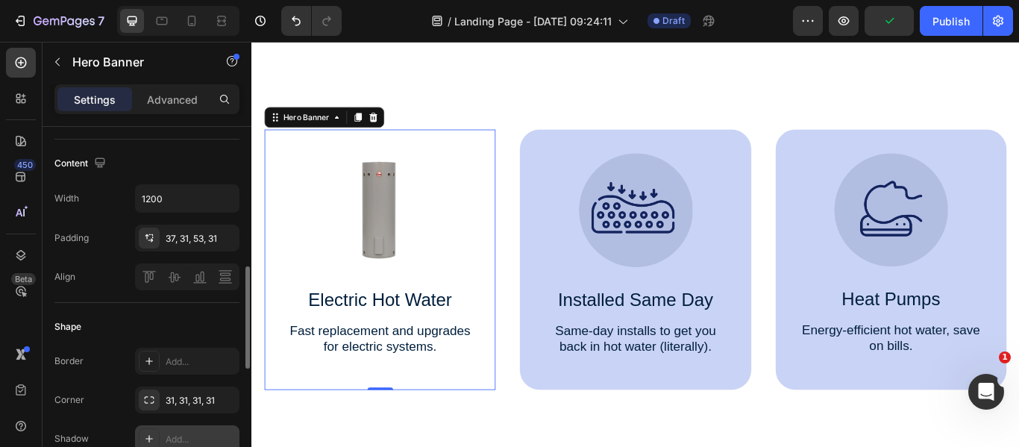
scroll to position [463, 0]
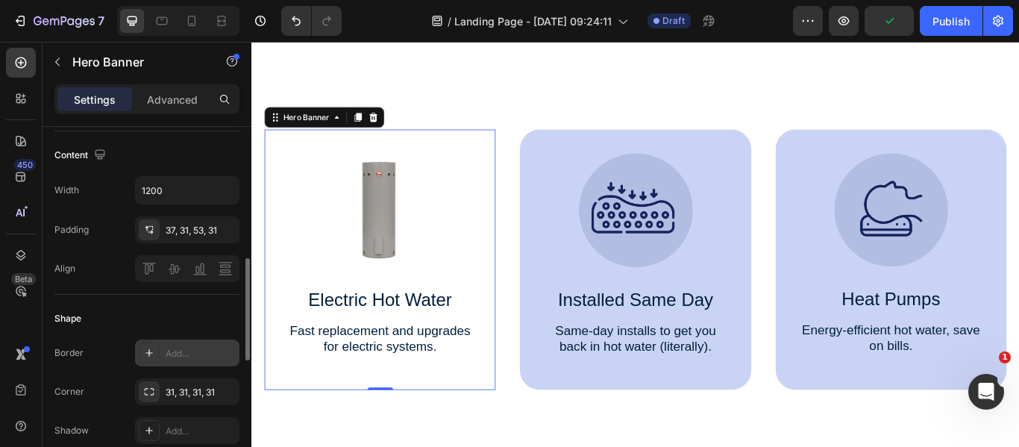
click at [188, 354] on div "Add..." at bounding box center [201, 353] width 70 height 13
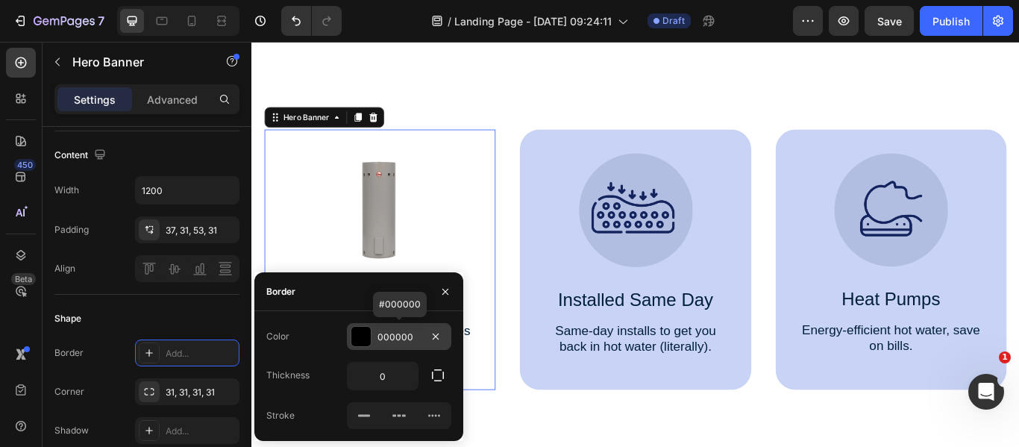
click at [380, 336] on div "000000" at bounding box center [398, 336] width 43 height 13
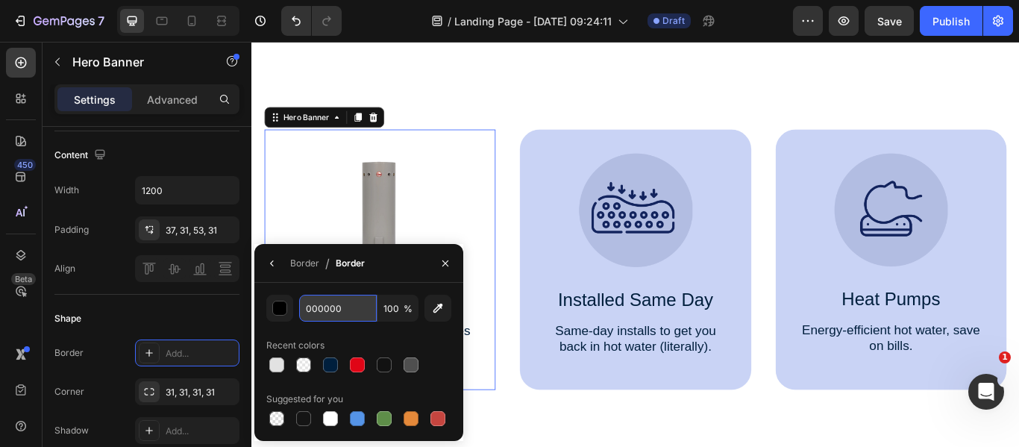
click at [0, 0] on input "000000" at bounding box center [0, 0] width 0 height 0
type input "E00516"
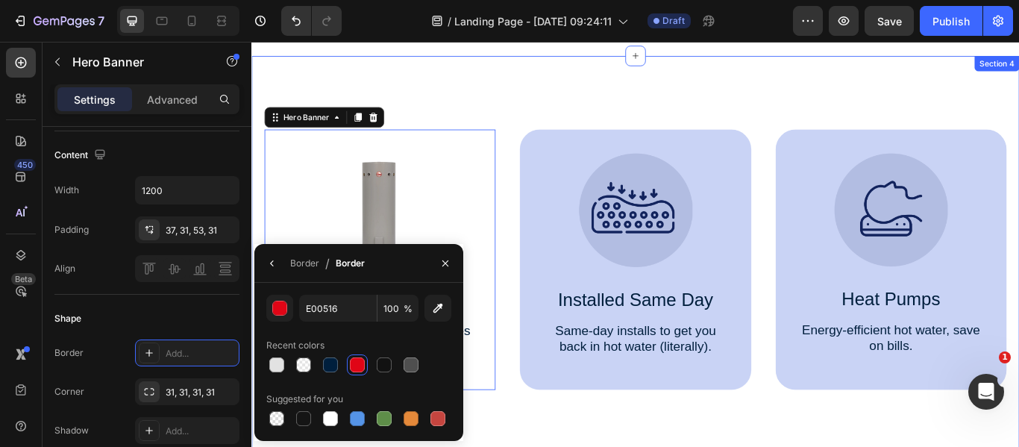
click at [563, 66] on div "Image Electric Hot Water Text Block Fast replacement and upgrades for electric …" at bounding box center [698, 293] width 895 height 471
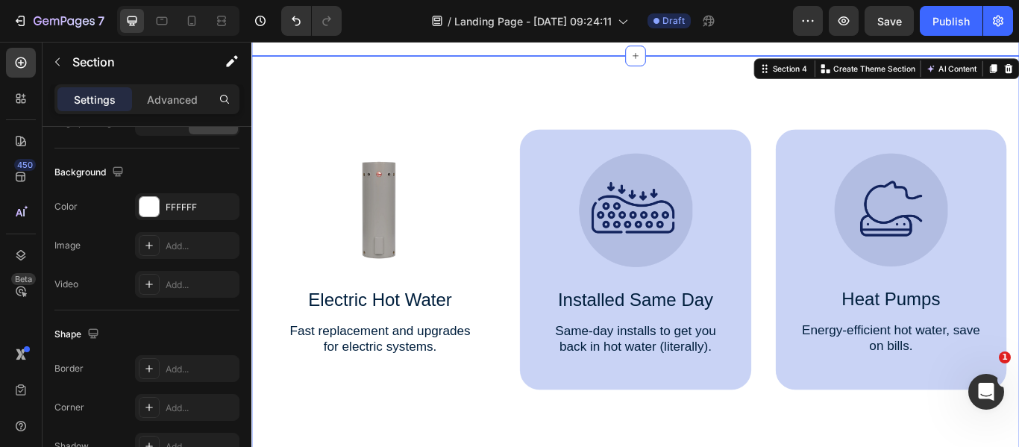
scroll to position [0, 0]
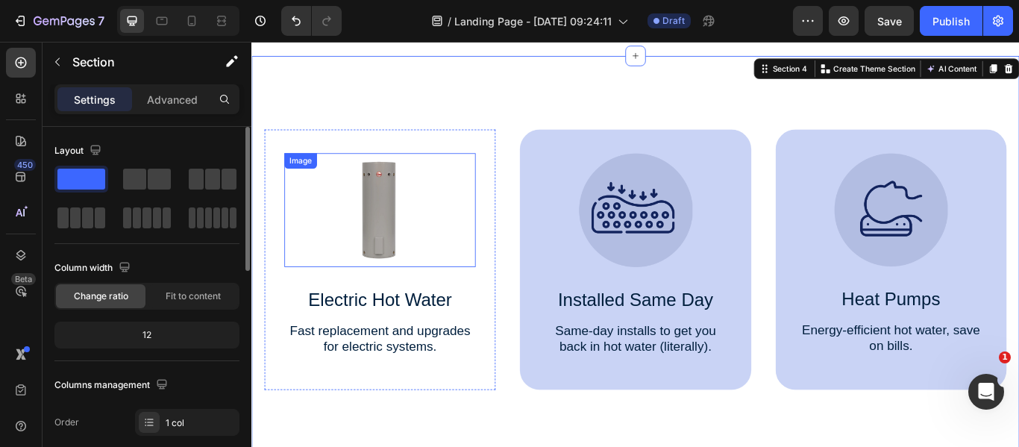
click at [486, 168] on div "Image Electric Hot Water Text Block Fast replacement and upgrades for electric …" at bounding box center [400, 296] width 269 height 304
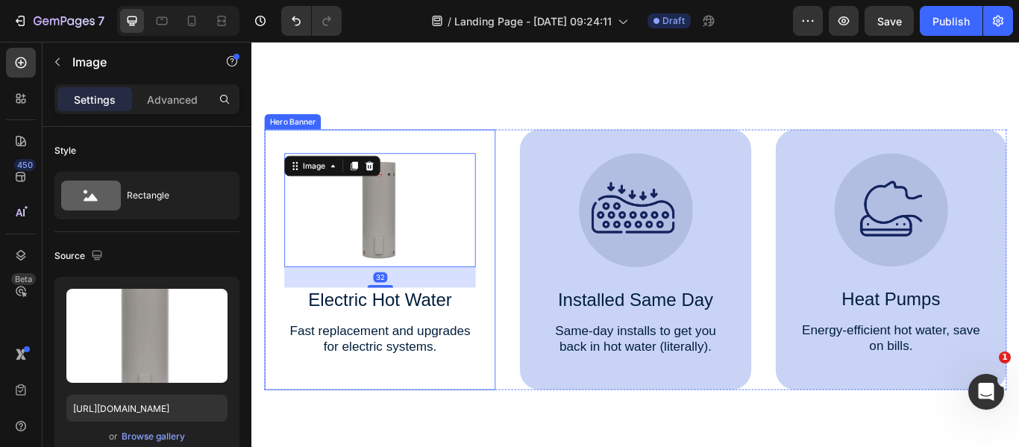
click at [506, 153] on div "Image 32 Electric Hot Water Text Block Fast replacement and upgrades for electr…" at bounding box center [400, 296] width 269 height 304
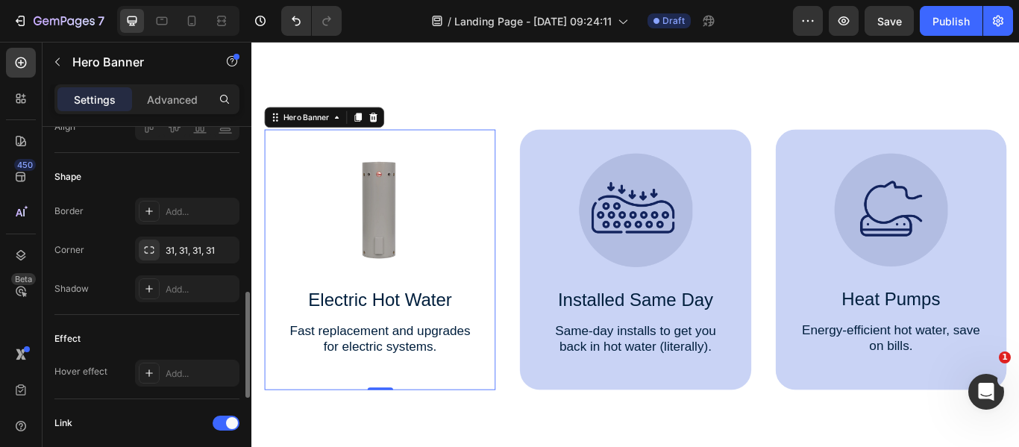
scroll to position [551, 0]
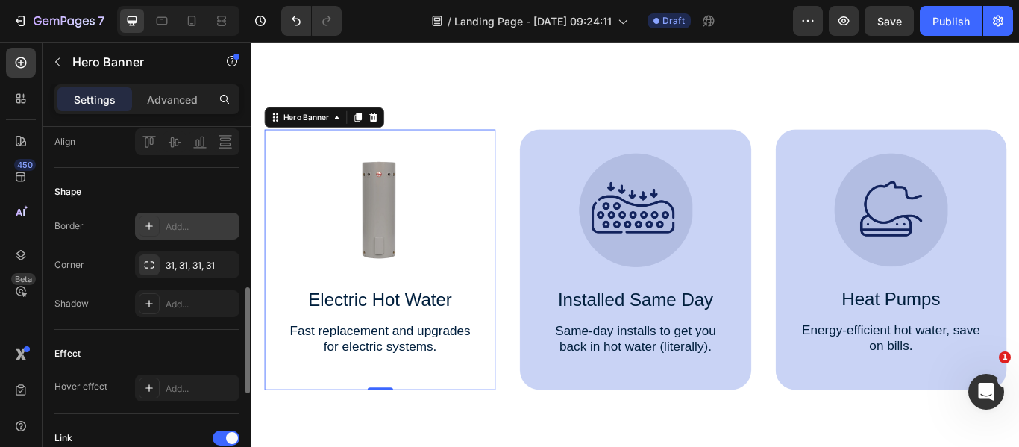
click at [187, 229] on div "Add..." at bounding box center [201, 226] width 70 height 13
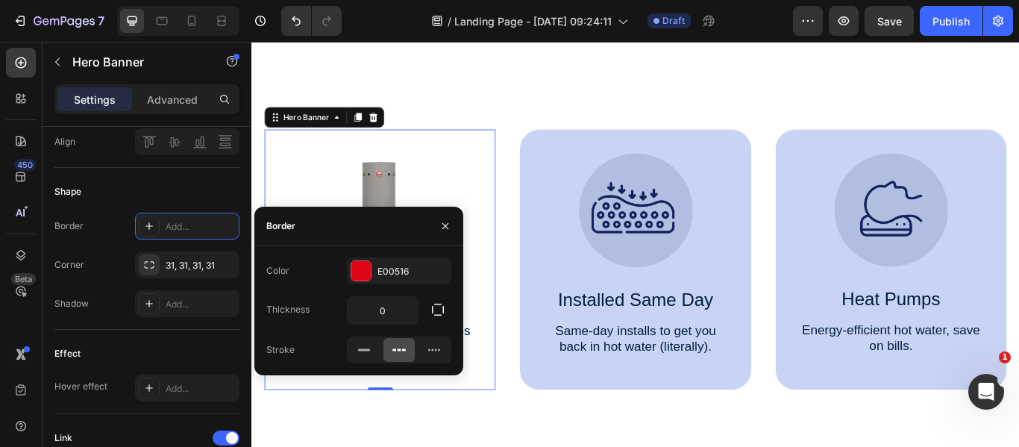
click at [363, 350] on rect at bounding box center [364, 350] width 12 height 2
click at [433, 313] on icon "button" at bounding box center [437, 309] width 15 height 15
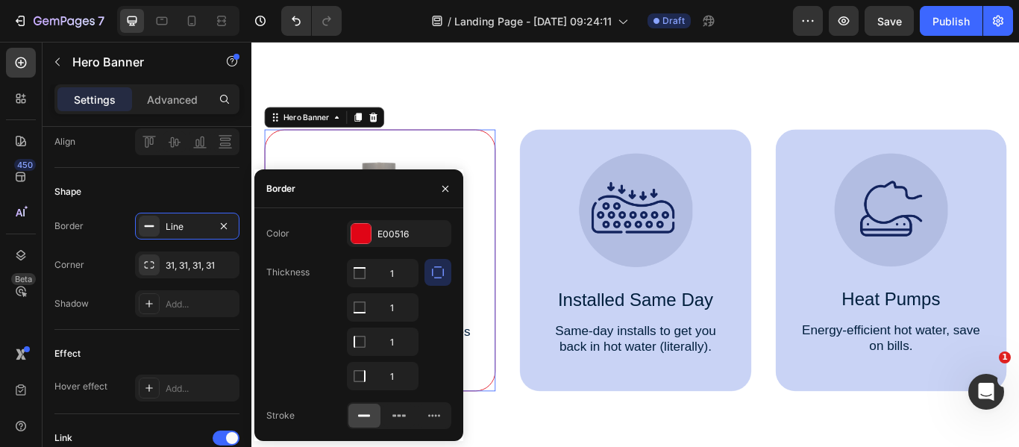
click at [421, 275] on div "1 1 1 1" at bounding box center [399, 324] width 104 height 131
click at [430, 274] on button "button" at bounding box center [437, 272] width 27 height 27
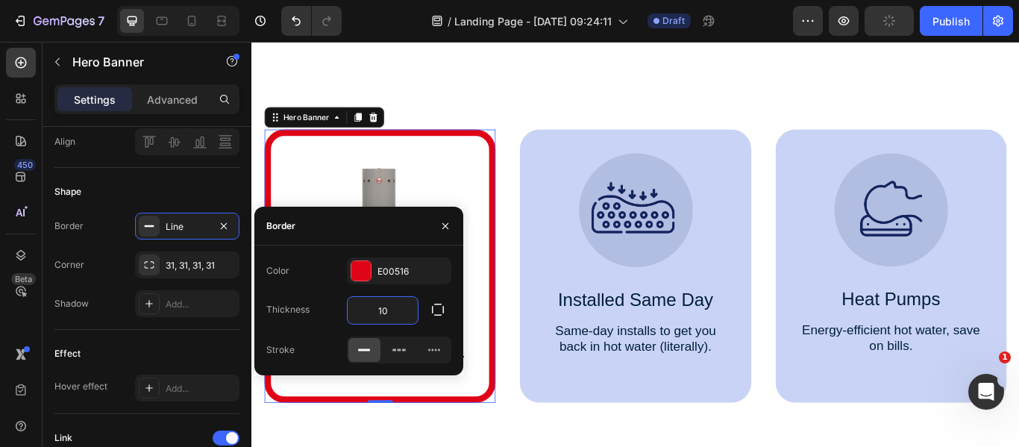
type input "1"
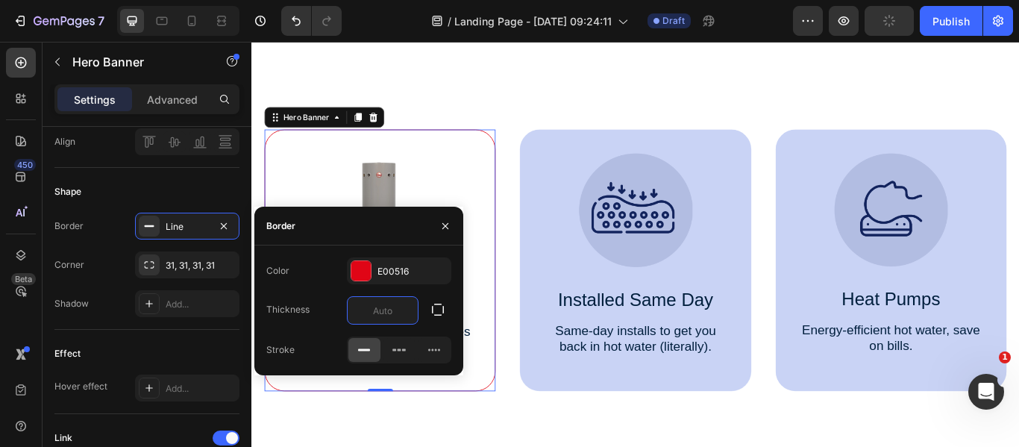
type input "5"
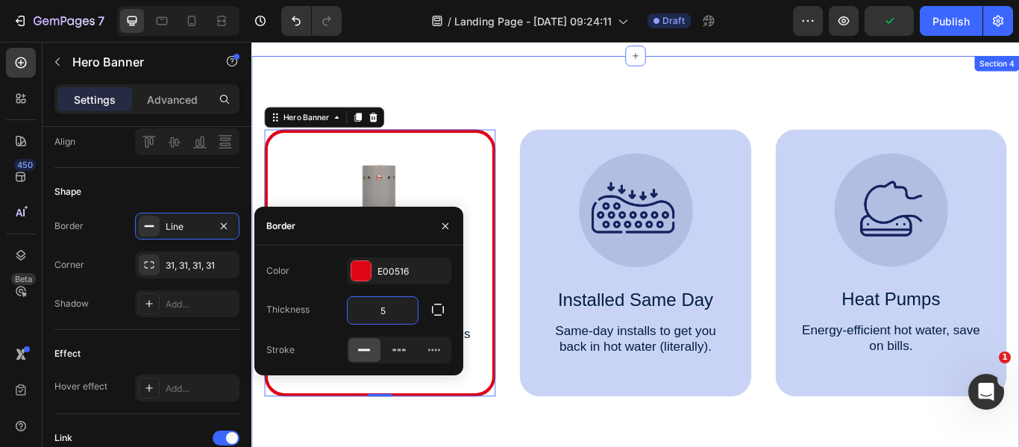
drag, startPoint x: 642, startPoint y: 109, endPoint x: 641, endPoint y: 134, distance: 25.4
click at [645, 110] on div "Image Electric Hot Water Text Block Fast replacement and upgrades for electric …" at bounding box center [698, 297] width 895 height 479
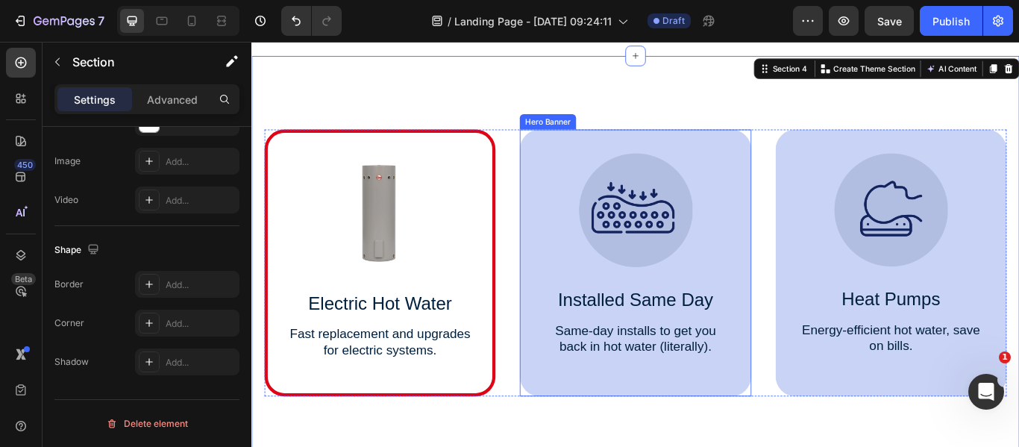
scroll to position [0, 0]
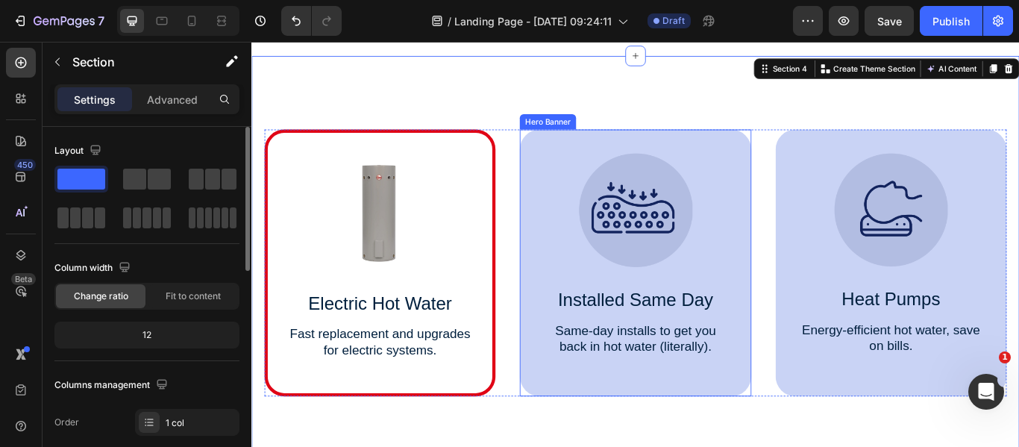
click at [616, 153] on div "Image Installed Same Day Text Block Same-day installs to get you back in hot wa…" at bounding box center [698, 296] width 269 height 304
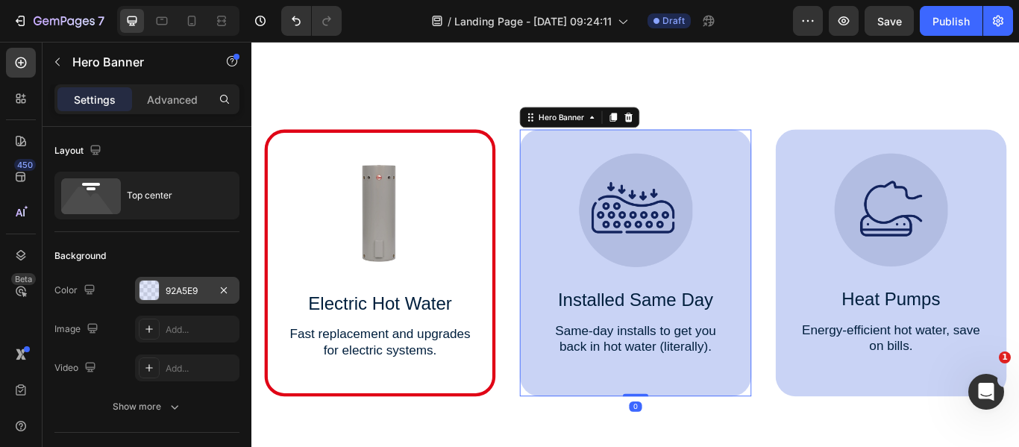
click at [154, 286] on div at bounding box center [148, 289] width 19 height 19
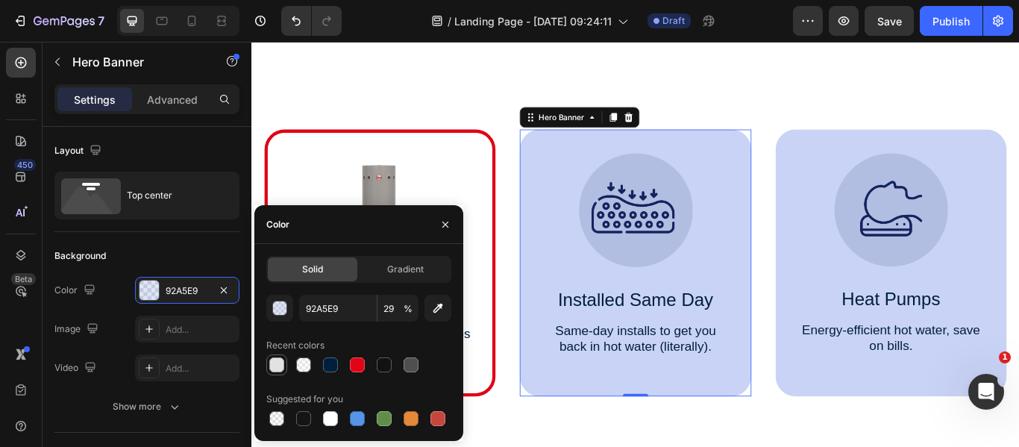
click at [280, 367] on div at bounding box center [276, 364] width 15 height 15
type input "E2E2E2"
type input "100"
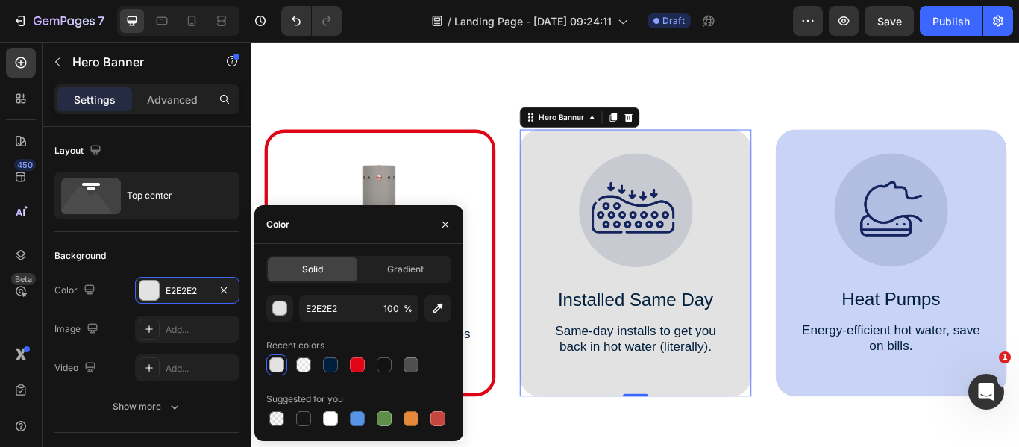
drag, startPoint x: 333, startPoint y: 424, endPoint x: 342, endPoint y: 418, distance: 9.7
click at [334, 424] on div at bounding box center [330, 418] width 15 height 15
type input "FFFFFF"
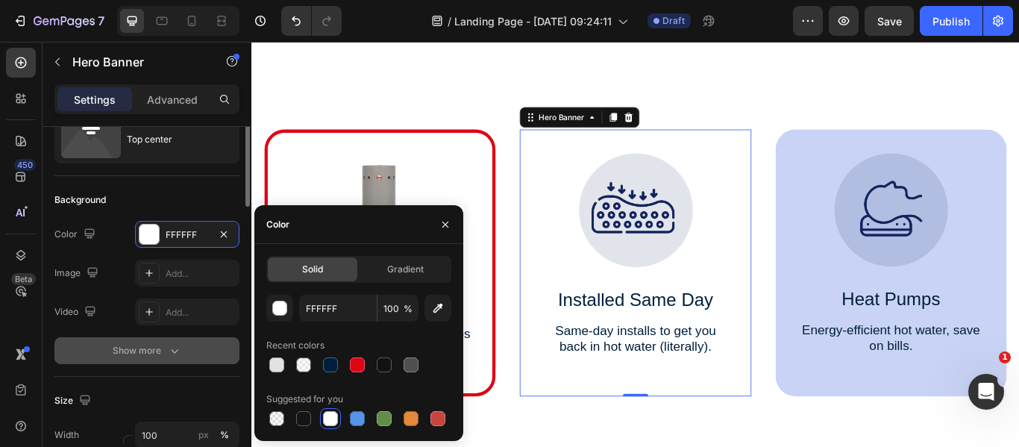
scroll to position [73, 0]
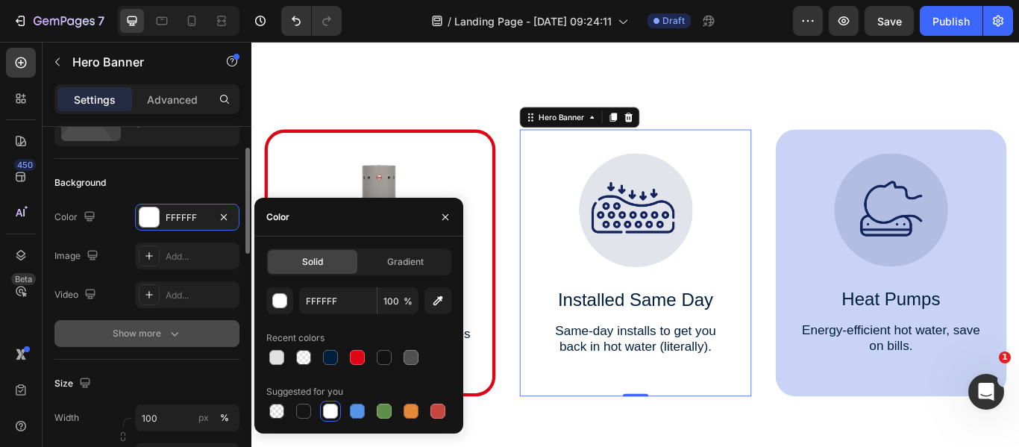
click at [175, 338] on icon "button" at bounding box center [174, 333] width 15 height 15
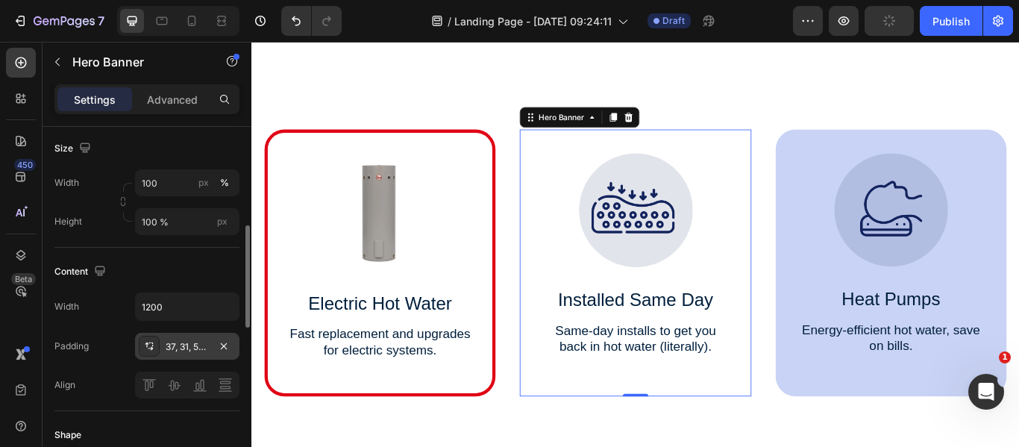
scroll to position [430, 0]
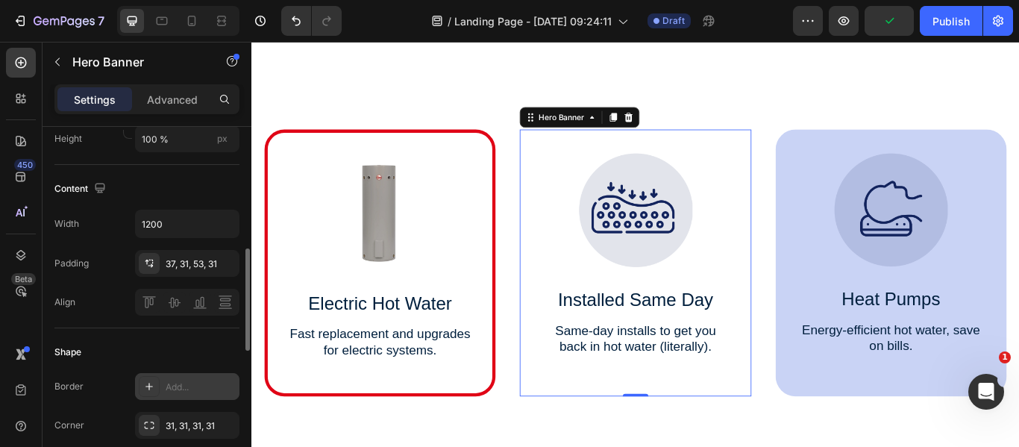
click at [169, 389] on div "Add..." at bounding box center [201, 386] width 70 height 13
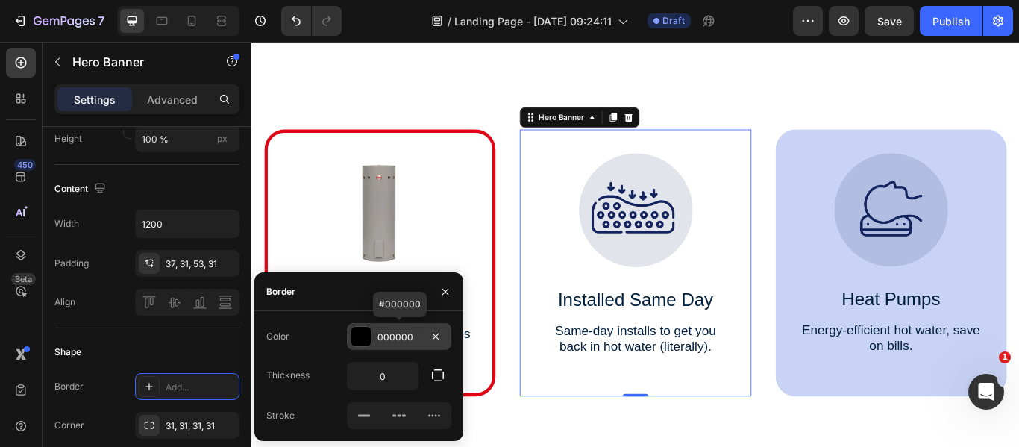
click at [373, 339] on div "000000" at bounding box center [399, 336] width 104 height 27
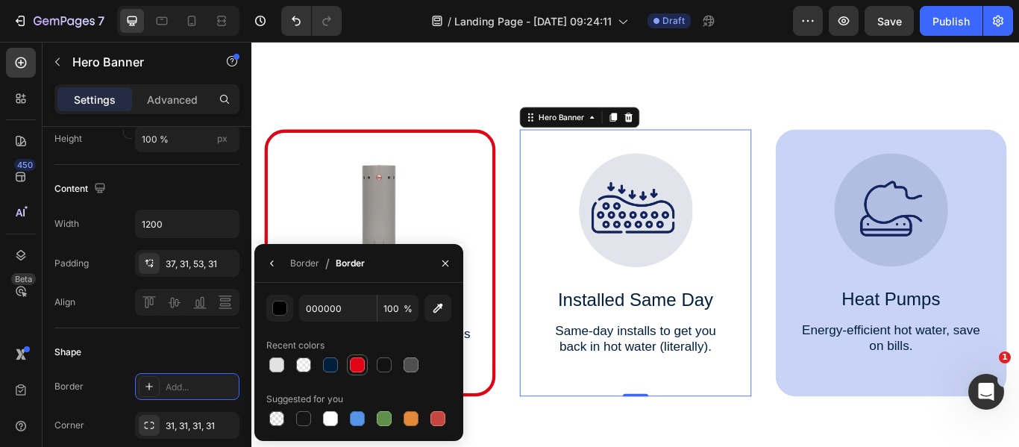
click at [352, 368] on div at bounding box center [357, 364] width 15 height 15
type input "E00516"
click at [440, 262] on icon "button" at bounding box center [445, 263] width 12 height 12
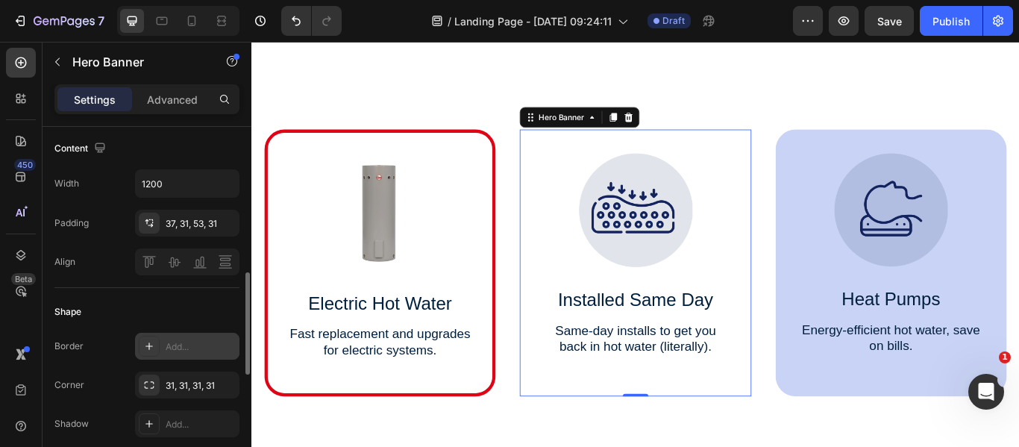
scroll to position [512, 0]
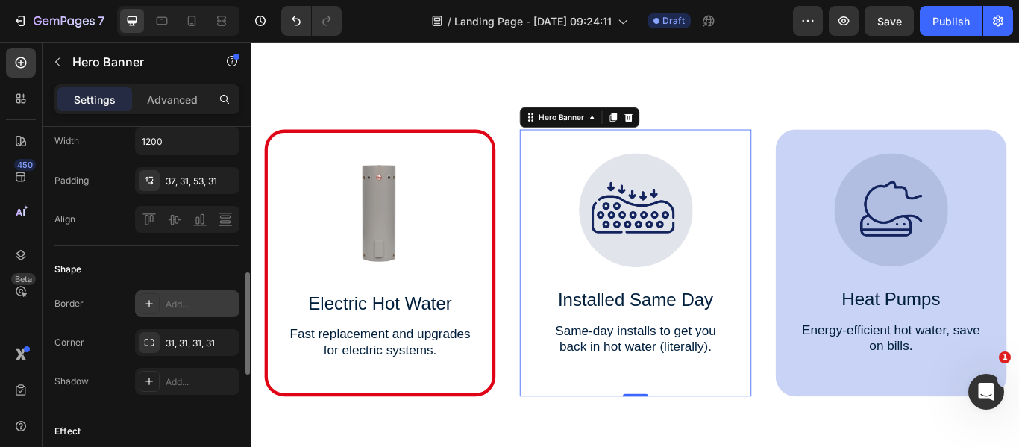
click at [194, 307] on div "Add..." at bounding box center [201, 304] width 70 height 13
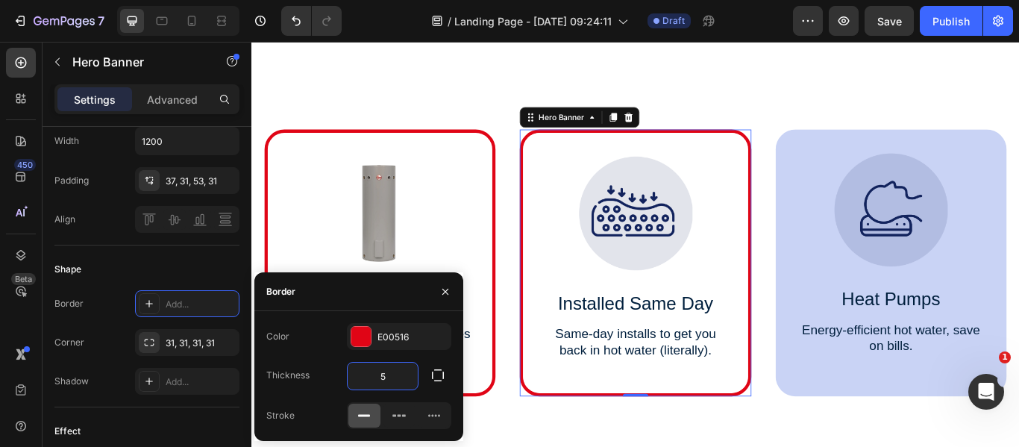
click at [357, 418] on icon at bounding box center [364, 415] width 15 height 15
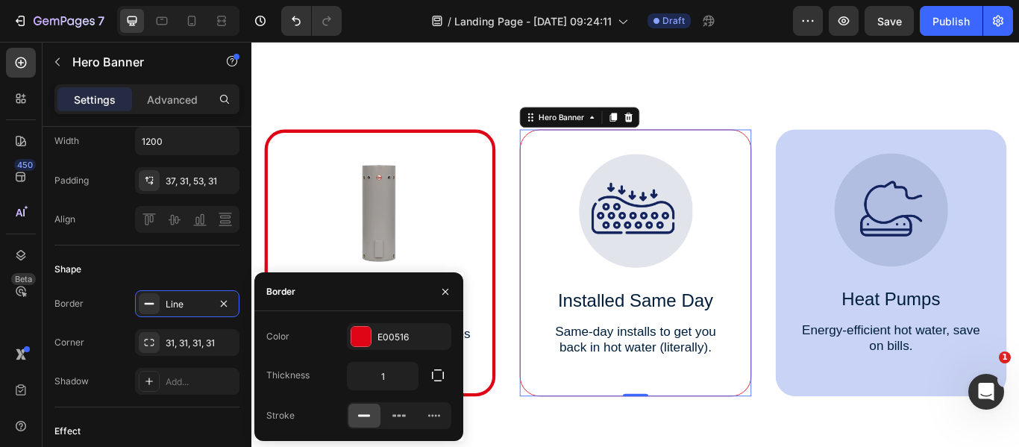
click at [359, 420] on icon at bounding box center [364, 415] width 15 height 15
type input "5"
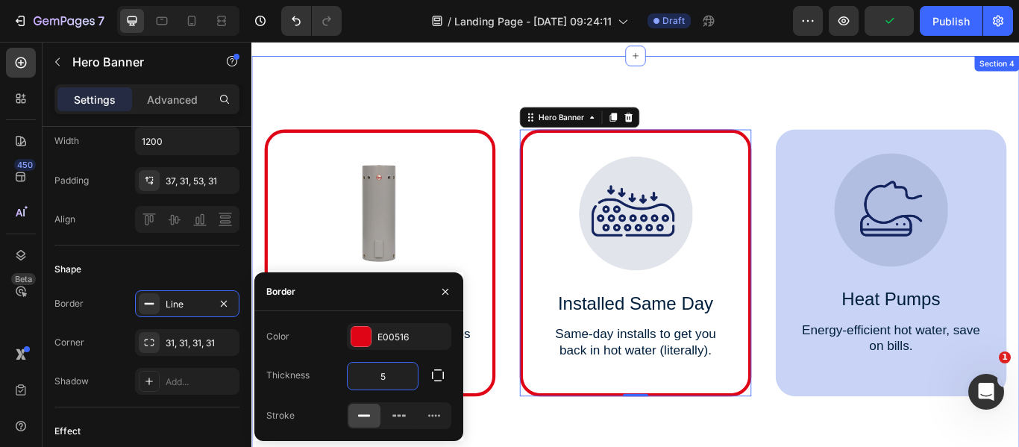
click at [864, 121] on div "Image Electric Hot Water Text Block Fast replacement and upgrades for electric …" at bounding box center [698, 297] width 895 height 479
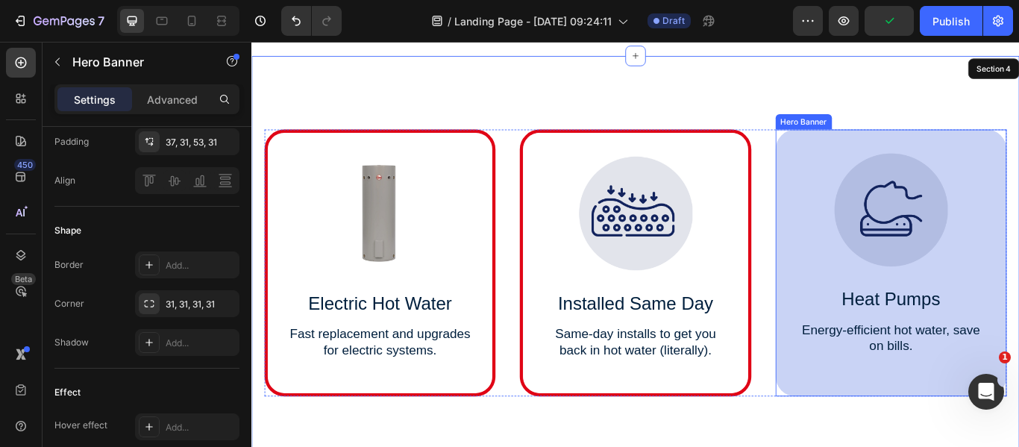
click at [878, 167] on div "Image Heat Pumps Text Block Energy-efficient hot water, save on bills. Text Blo…" at bounding box center [996, 296] width 269 height 304
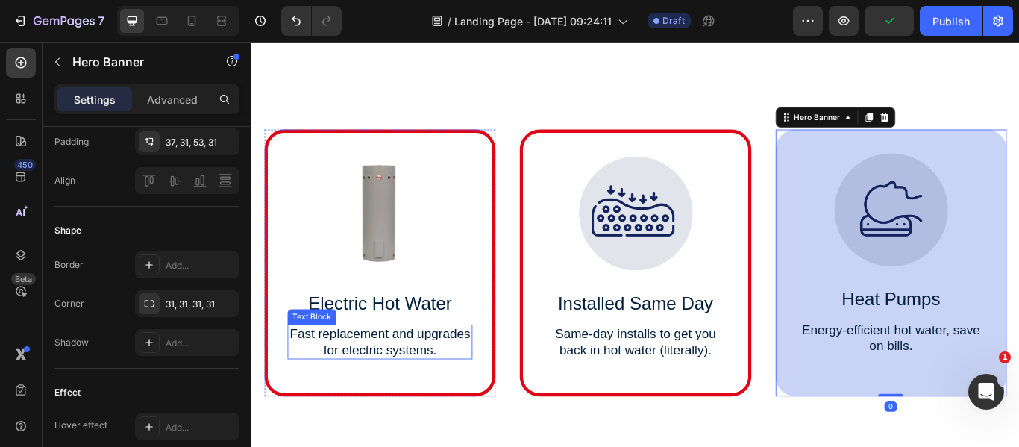
scroll to position [0, 0]
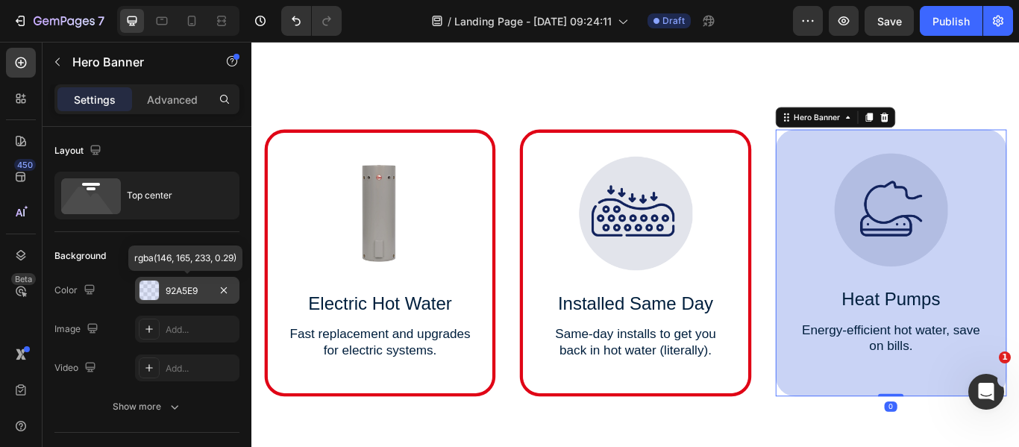
click at [145, 286] on div at bounding box center [148, 289] width 19 height 19
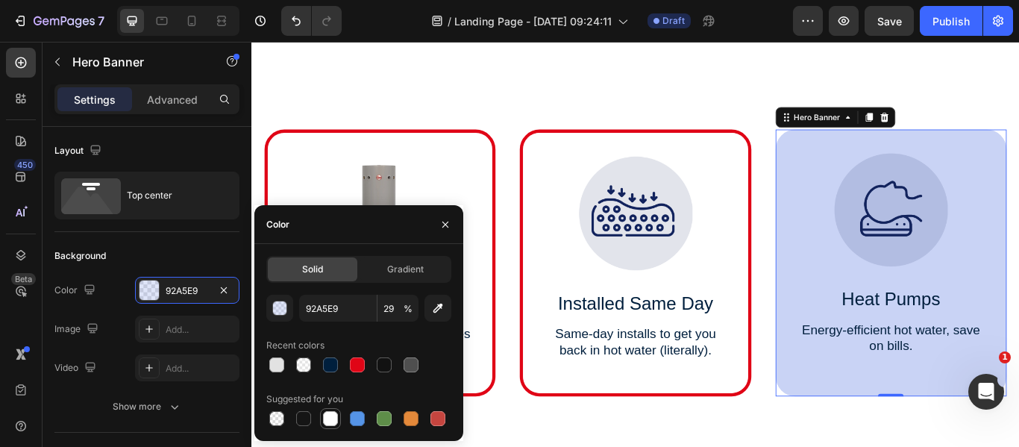
click at [332, 421] on div at bounding box center [330, 418] width 15 height 15
type input "FFFFFF"
type input "100"
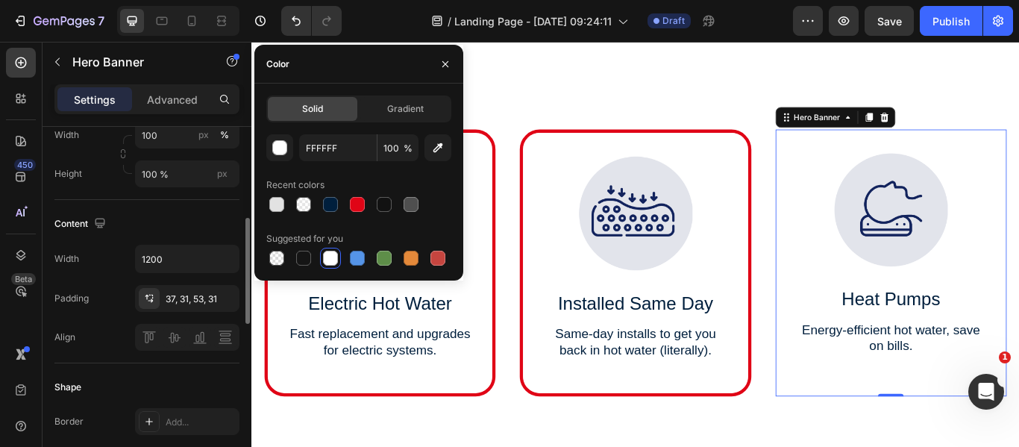
scroll to position [377, 0]
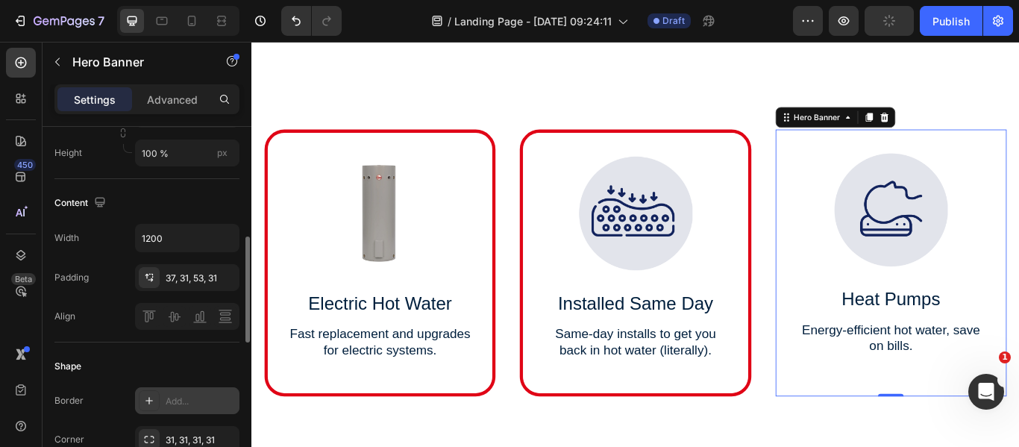
click at [175, 401] on div "Add..." at bounding box center [201, 401] width 70 height 13
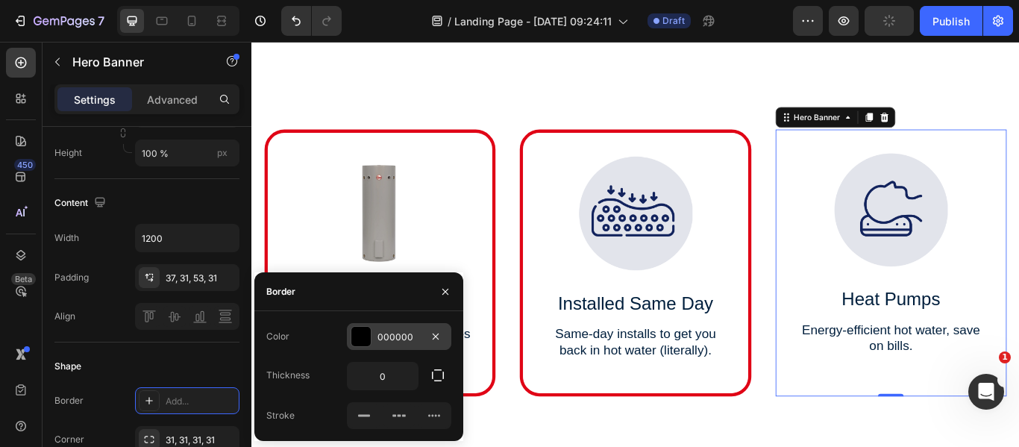
click at [362, 334] on div at bounding box center [360, 336] width 19 height 19
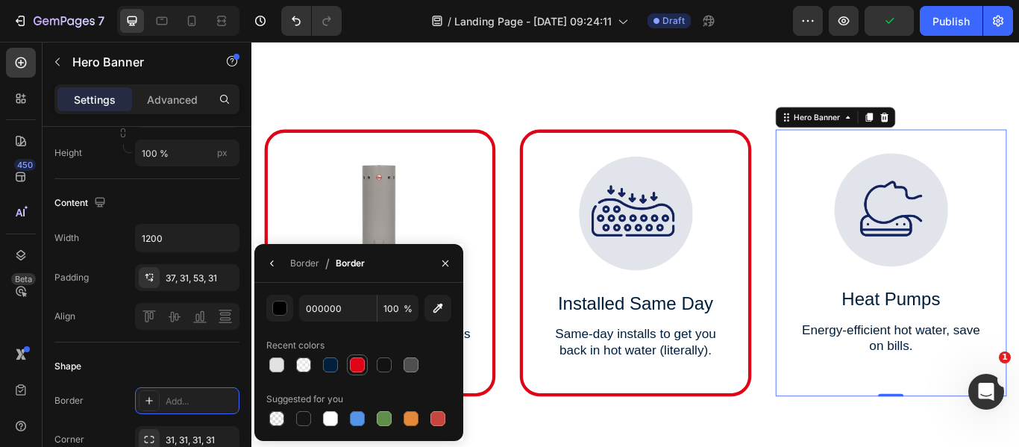
click at [351, 365] on div at bounding box center [357, 364] width 15 height 15
type input "E00516"
click at [269, 262] on icon "button" at bounding box center [272, 263] width 12 height 12
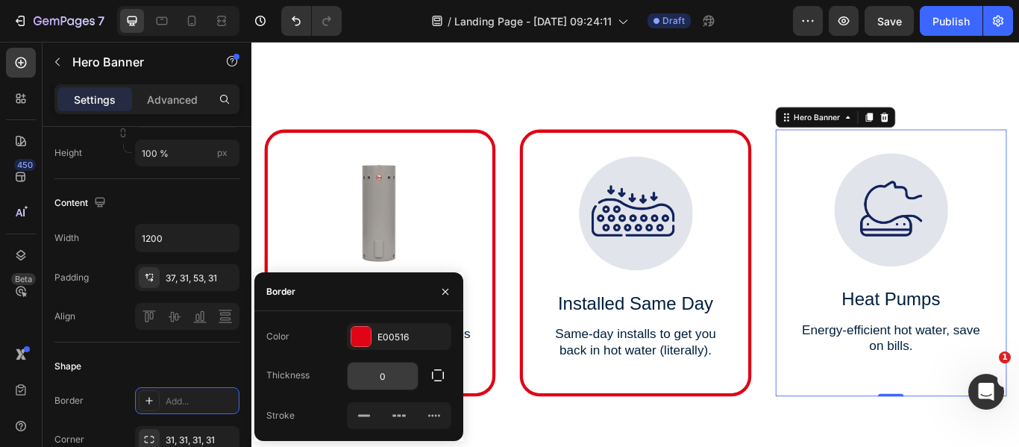
click at [392, 374] on input "0" at bounding box center [383, 375] width 70 height 27
type input "5"
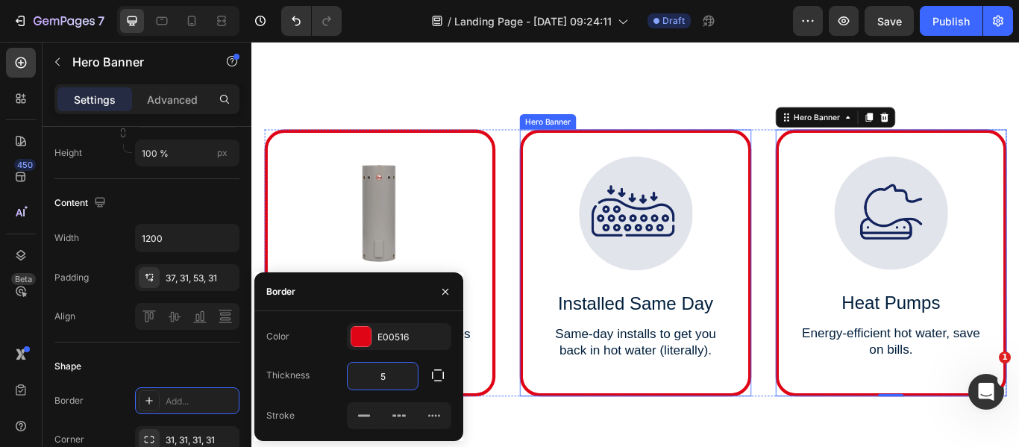
click at [794, 113] on div "Image Electric Hot Water Text Block Fast replacement and upgrades for electric …" at bounding box center [698, 297] width 895 height 479
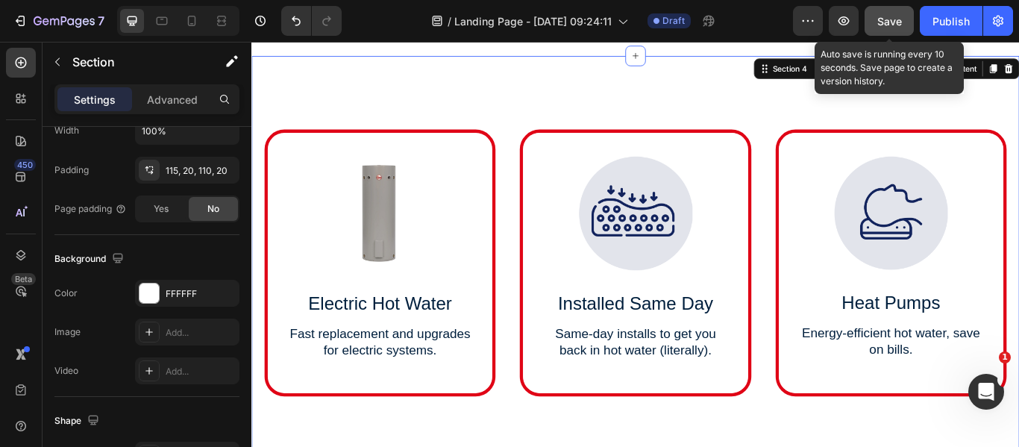
scroll to position [0, 0]
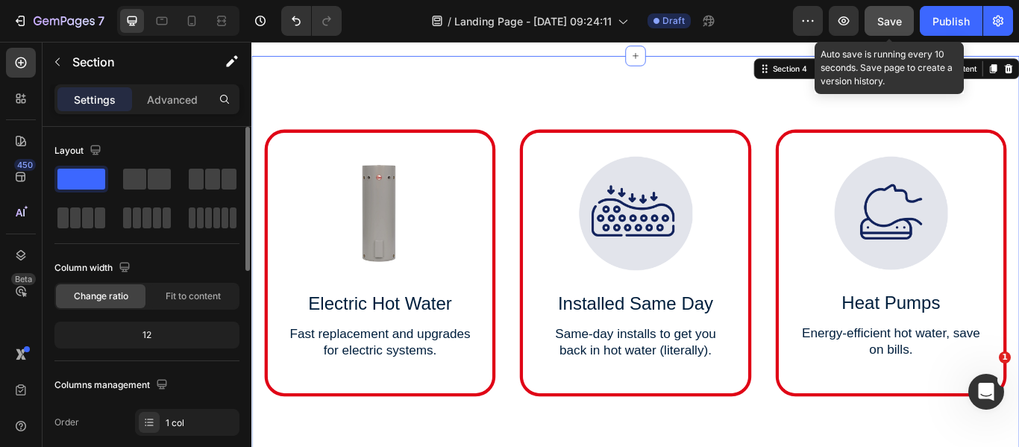
click at [900, 23] on span "Save" at bounding box center [889, 21] width 25 height 13
